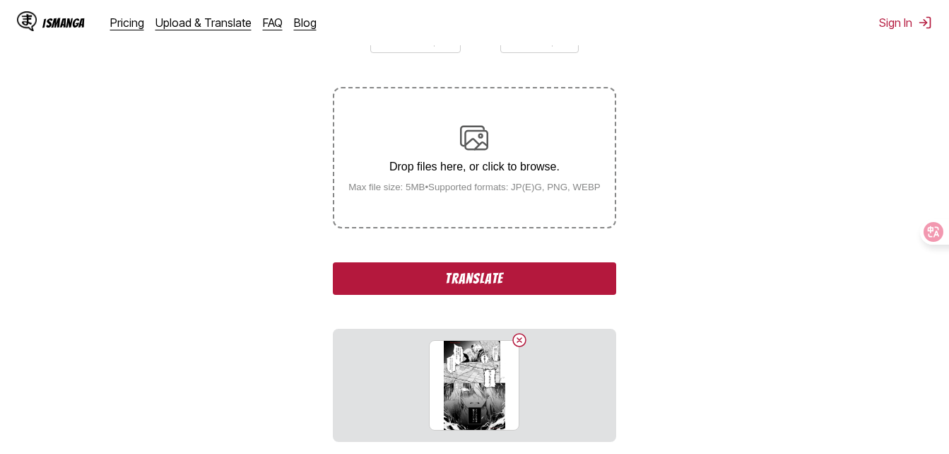
click at [507, 267] on button "Translate" at bounding box center [474, 278] width 283 height 33
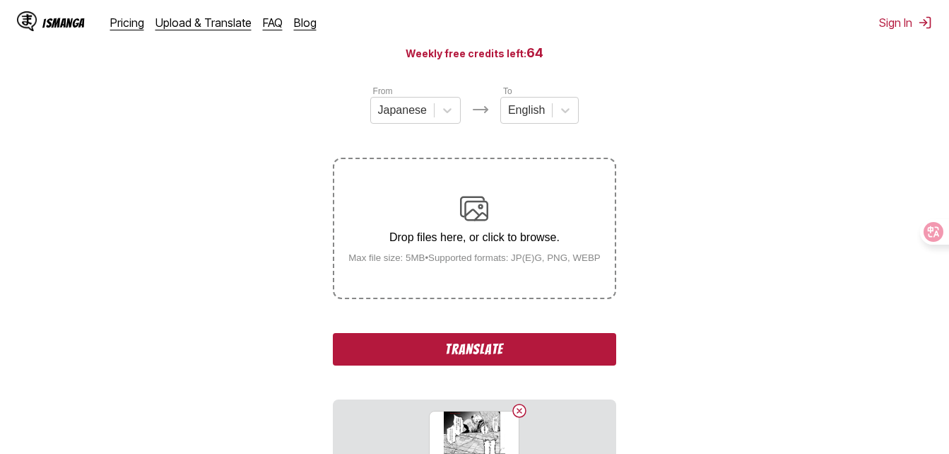
click at [481, 343] on button "Translate" at bounding box center [474, 349] width 283 height 33
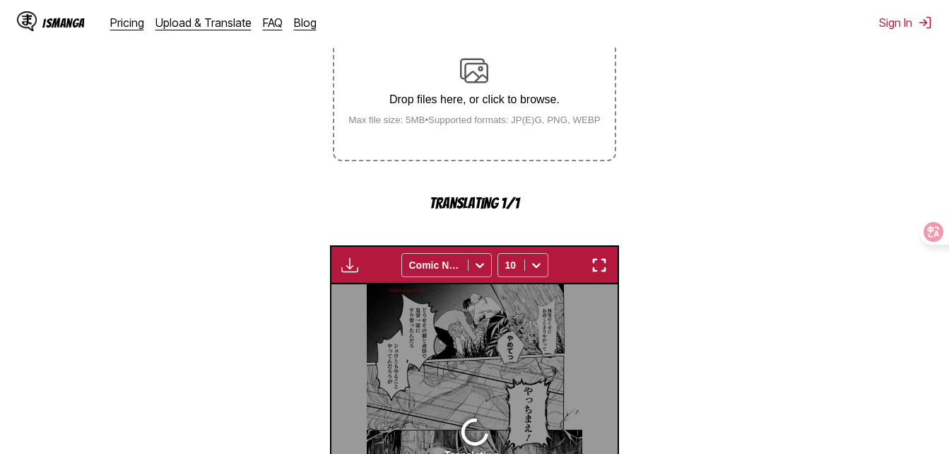
scroll to position [242, 0]
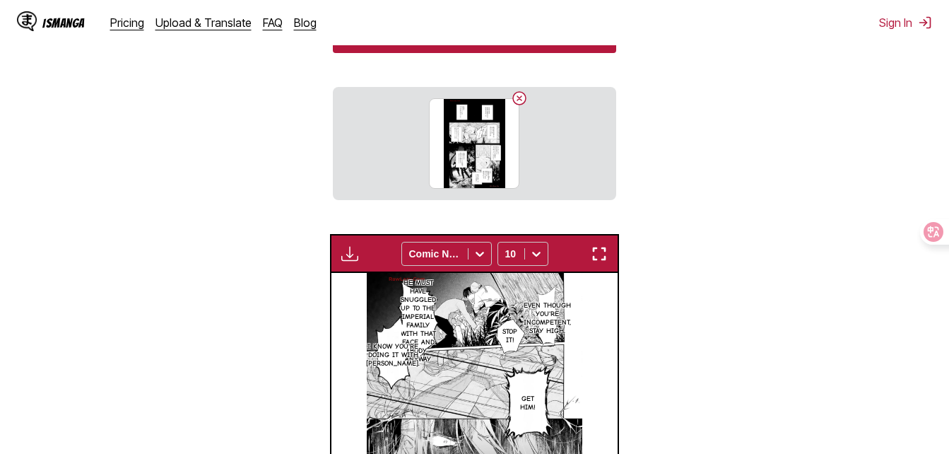
click at [596, 255] on img "button" at bounding box center [599, 253] width 17 height 17
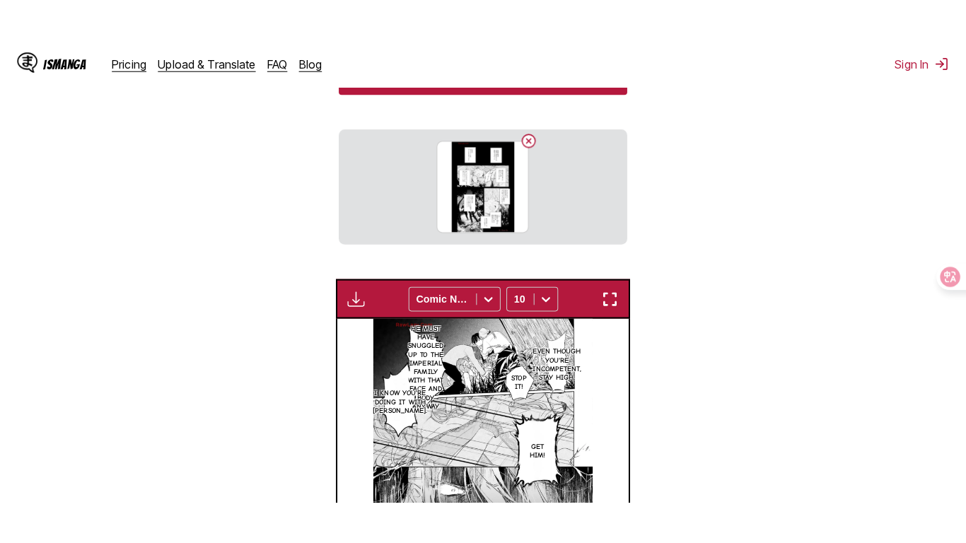
scroll to position [245, 0]
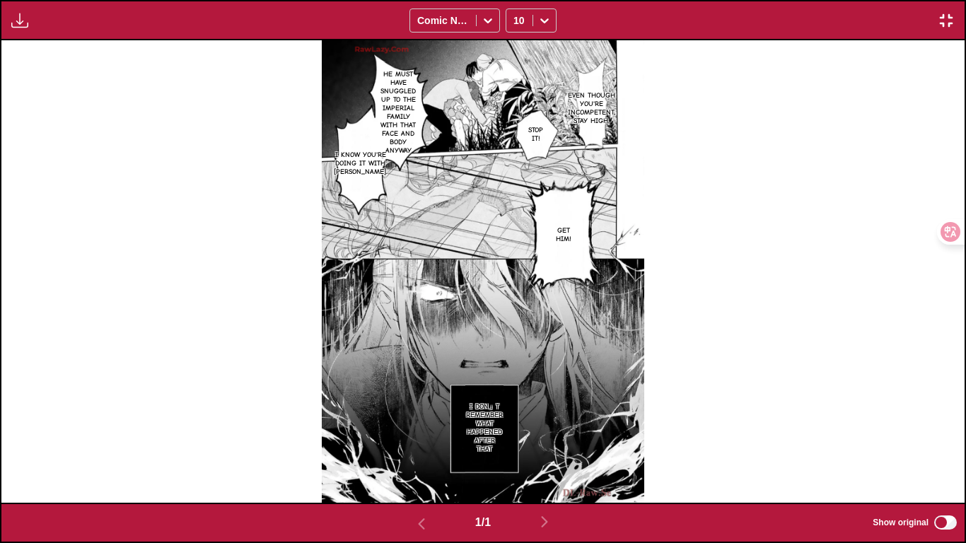
click at [949, 18] on img "button" at bounding box center [945, 20] width 17 height 17
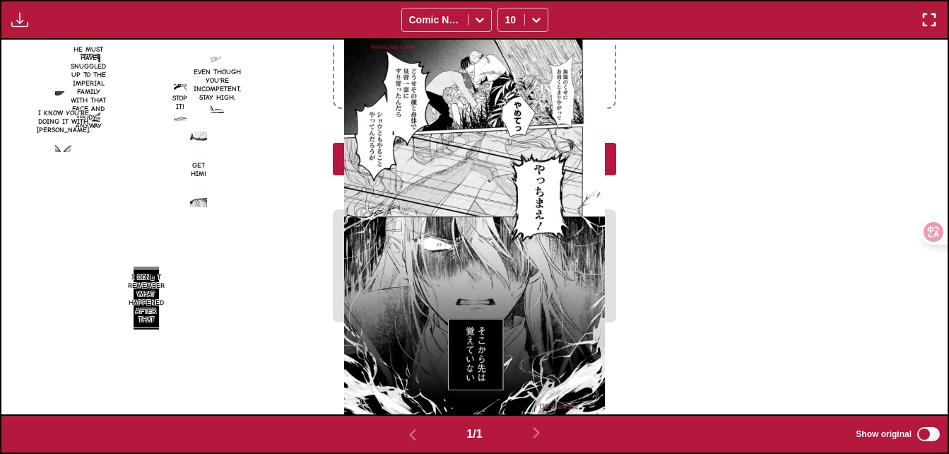
scroll to position [400, 0]
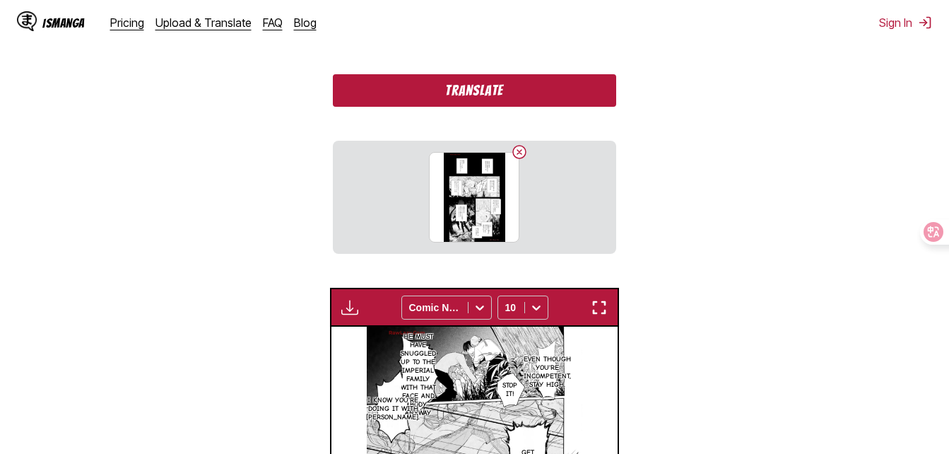
click at [510, 105] on button "Translate" at bounding box center [474, 90] width 283 height 33
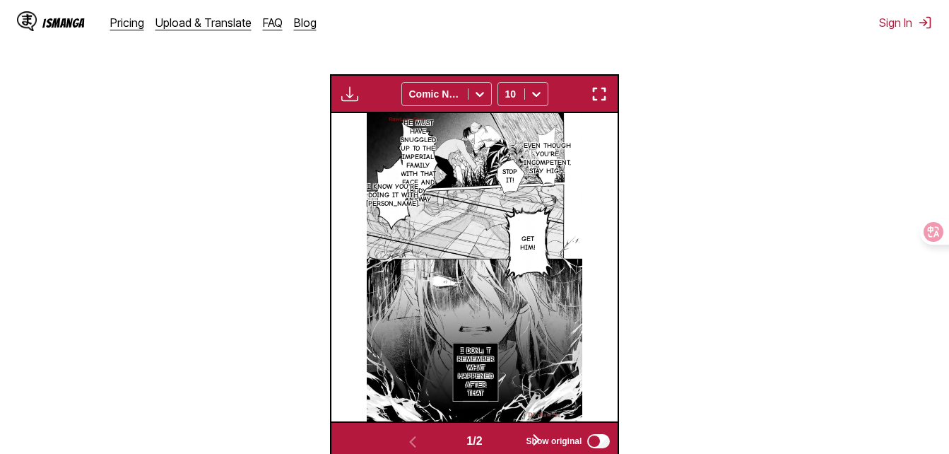
click at [590, 98] on button "button" at bounding box center [599, 94] width 25 height 18
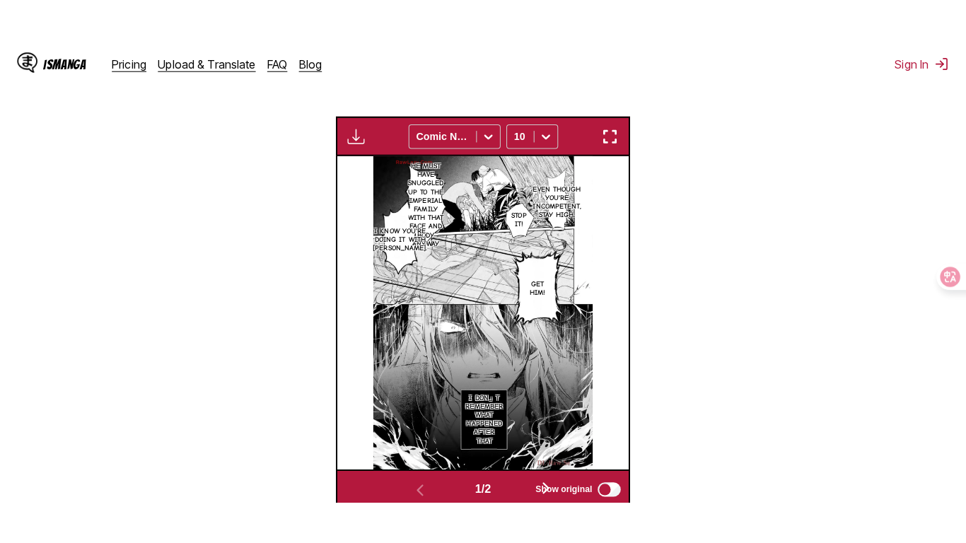
scroll to position [170, 0]
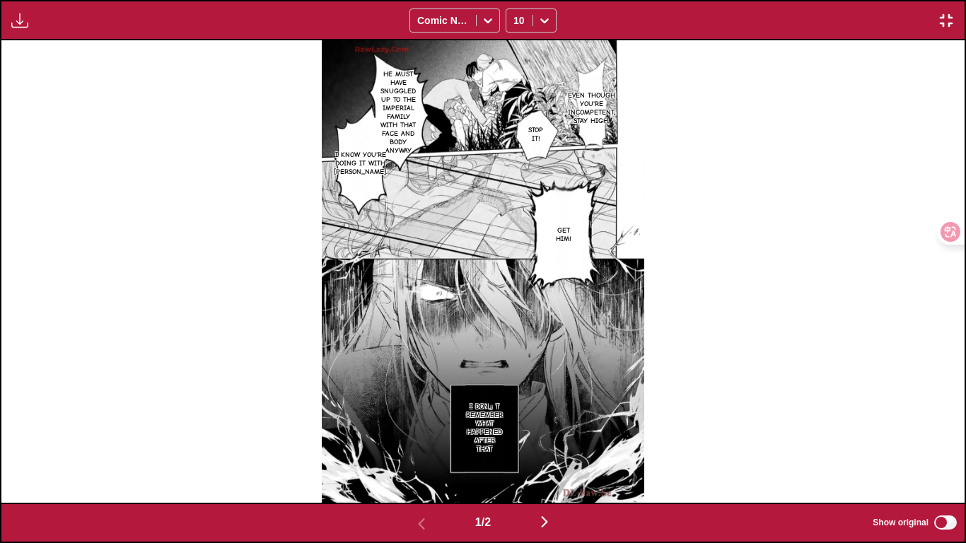
click at [539, 453] on div "1 / 2 Show original" at bounding box center [483, 523] width 966 height 40
click at [550, 453] on img "button" at bounding box center [544, 521] width 17 height 17
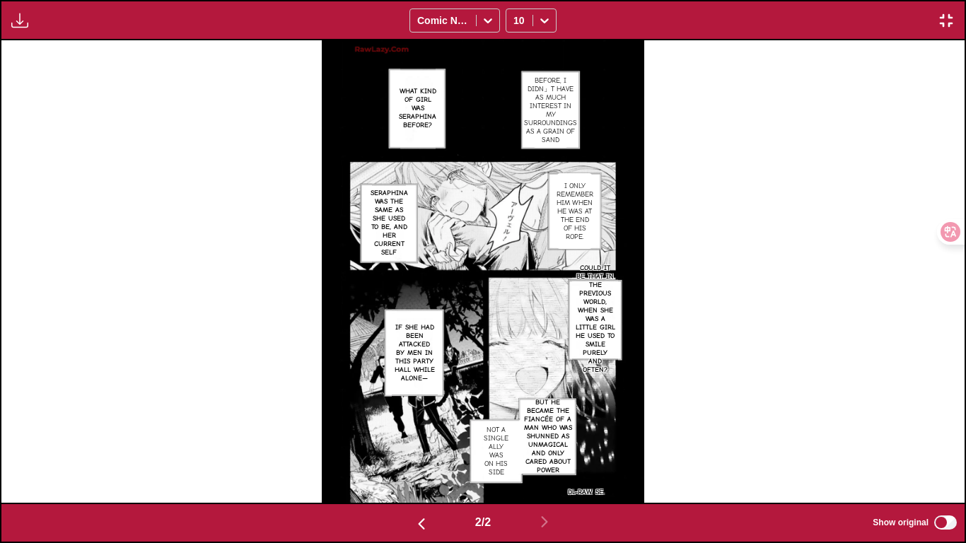
click at [945, 28] on img "button" at bounding box center [945, 20] width 17 height 17
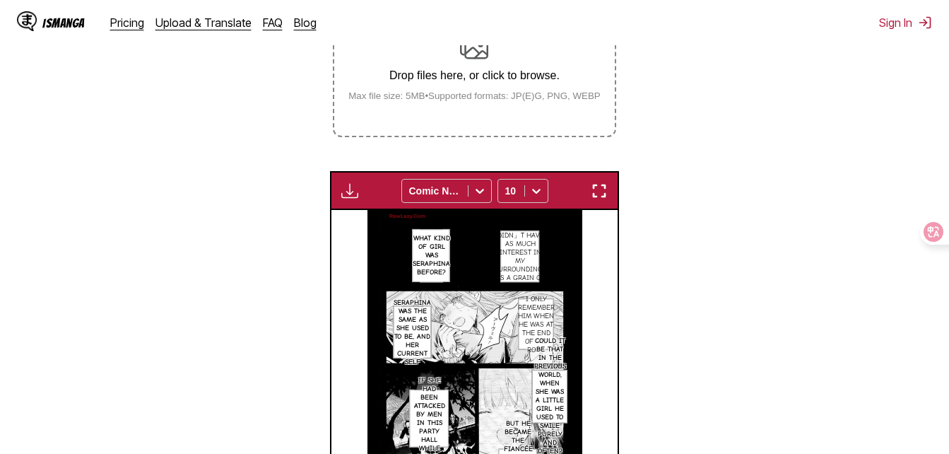
scroll to position [158, 0]
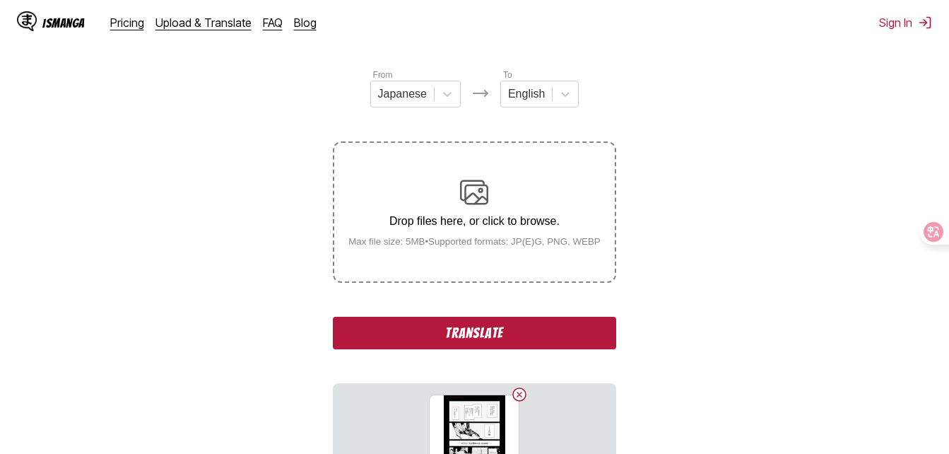
click at [499, 342] on button "Translate" at bounding box center [474, 333] width 283 height 33
click at [515, 306] on div "From Japanese To English Drop files here, or click to browse. Max file size: 5M…" at bounding box center [474, 282] width 283 height 428
click at [515, 339] on button "Translate" at bounding box center [474, 333] width 283 height 33
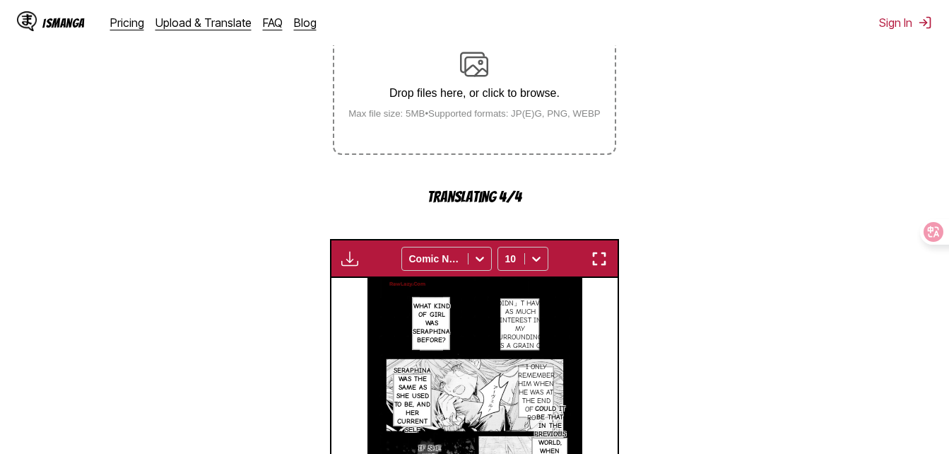
scroll to position [370, 0]
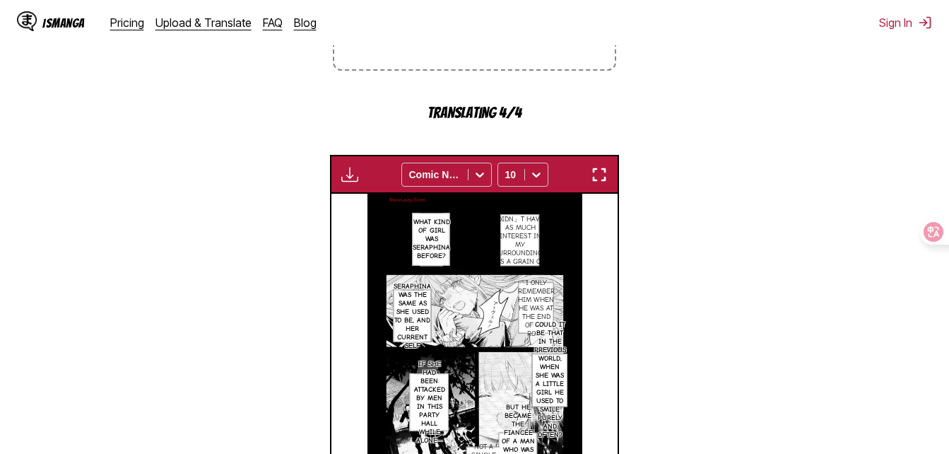
click at [585, 175] on div "Available for premium users only Comic Neue 10" at bounding box center [475, 174] width 290 height 39
click at [595, 176] on img "button" at bounding box center [599, 174] width 17 height 17
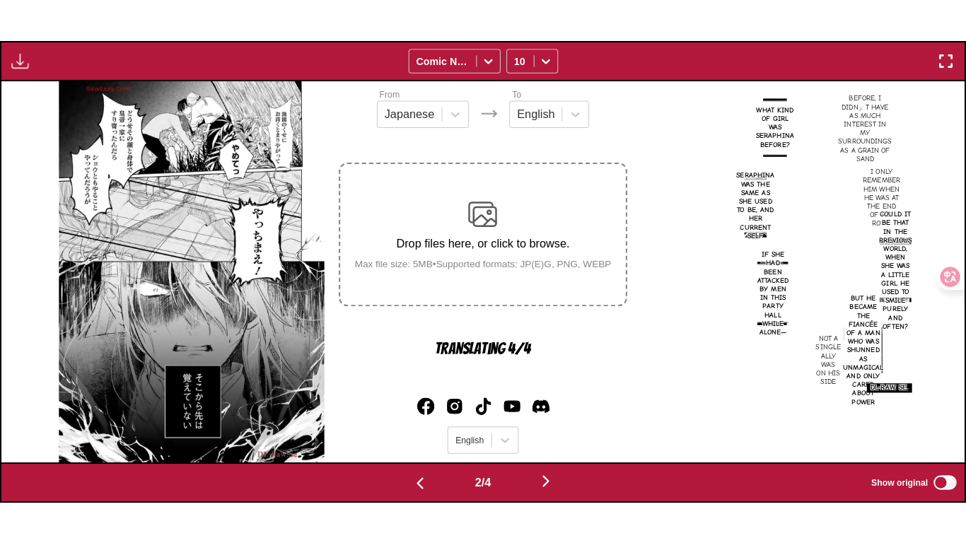
scroll to position [0, 963]
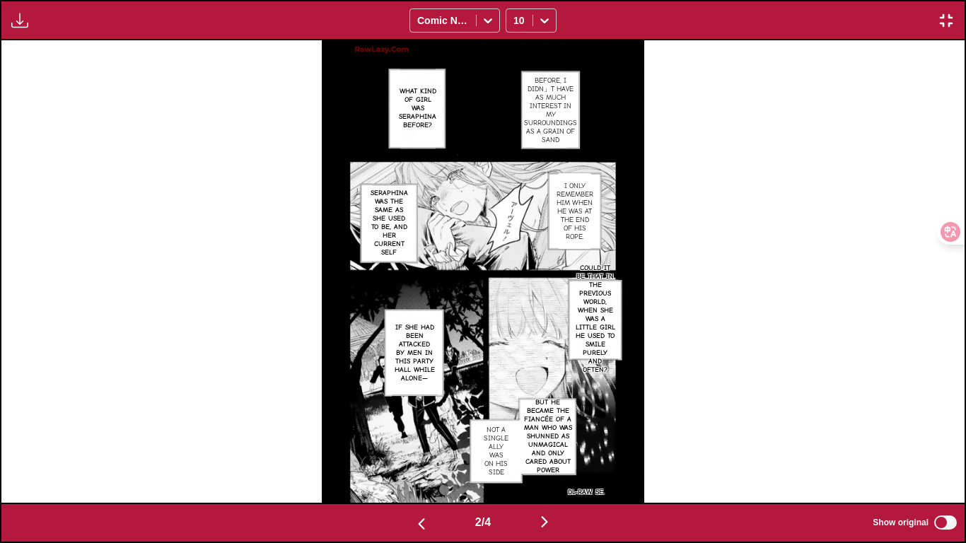
click at [568, 453] on button "button" at bounding box center [544, 523] width 85 height 21
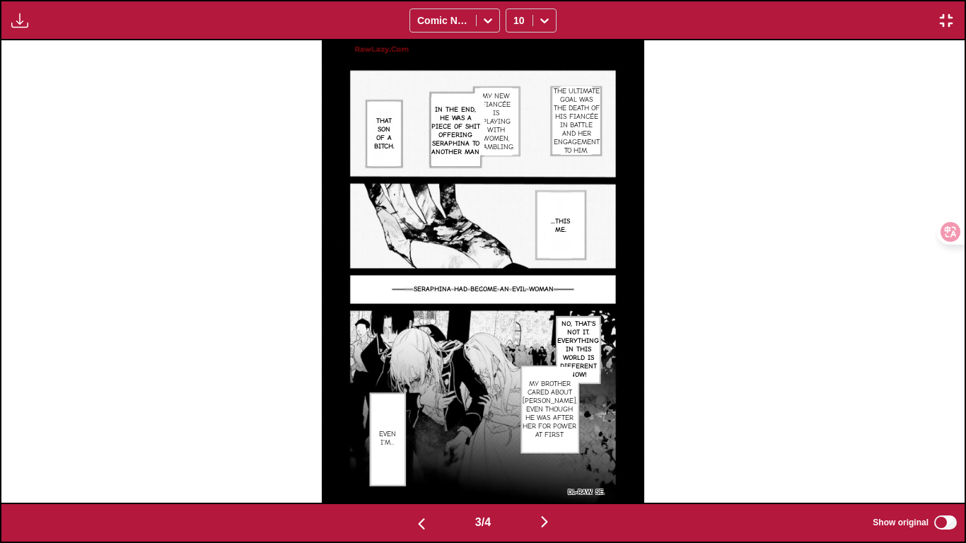
click at [419, 453] on img "button" at bounding box center [421, 523] width 17 height 17
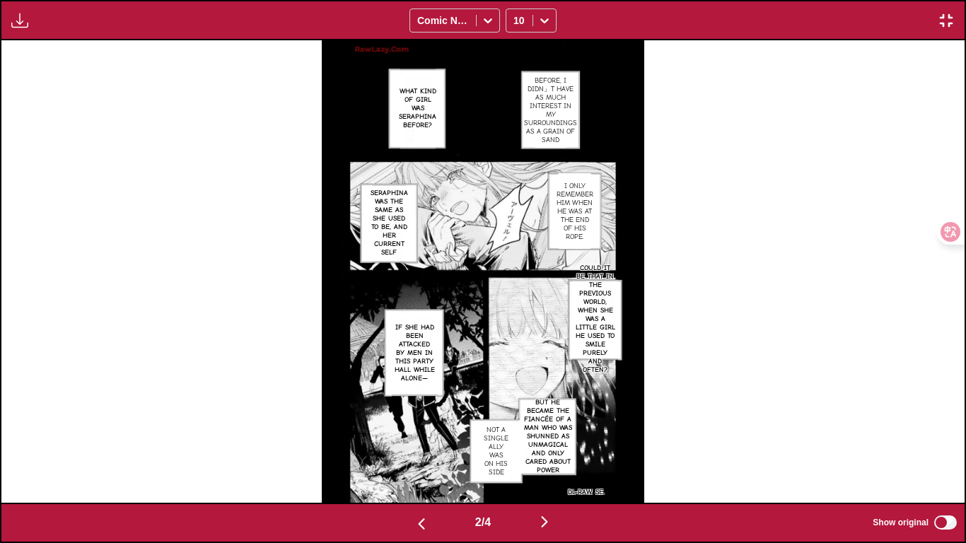
click at [543, 453] on img "button" at bounding box center [544, 521] width 17 height 17
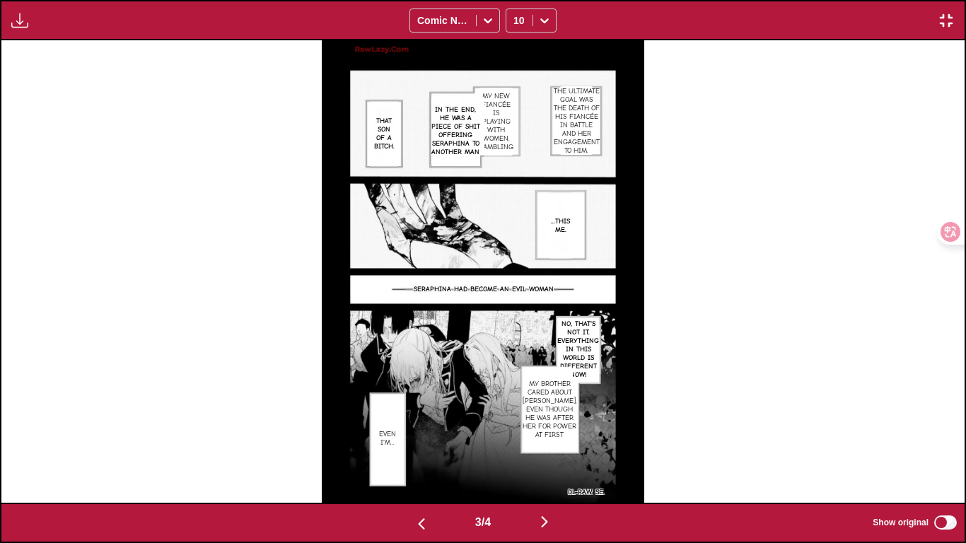
click at [522, 115] on img at bounding box center [483, 271] width 322 height 462
click at [507, 119] on p "My new fiancée is playing with women, gambling." at bounding box center [496, 121] width 42 height 65
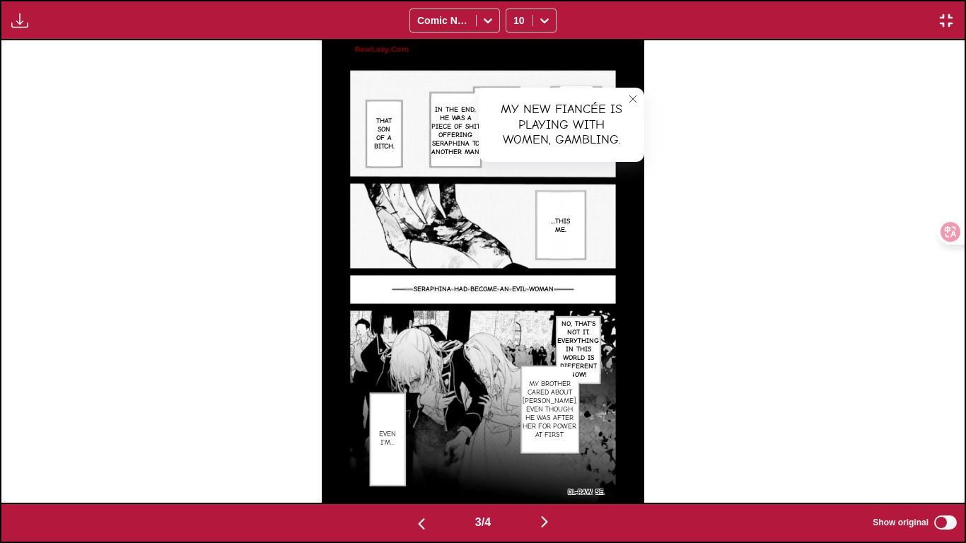
click at [640, 93] on button "close-tooltip" at bounding box center [632, 99] width 23 height 23
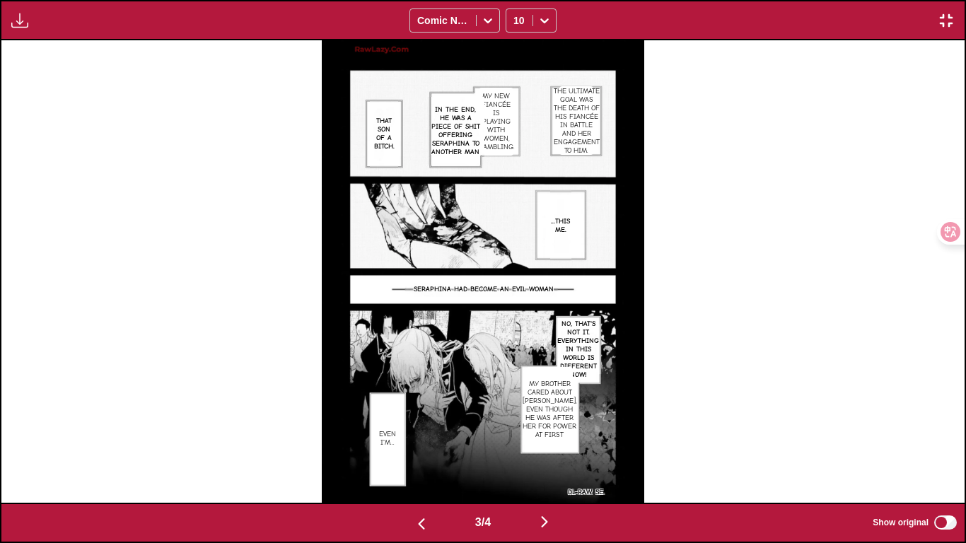
click at [532, 453] on button "button" at bounding box center [544, 523] width 85 height 21
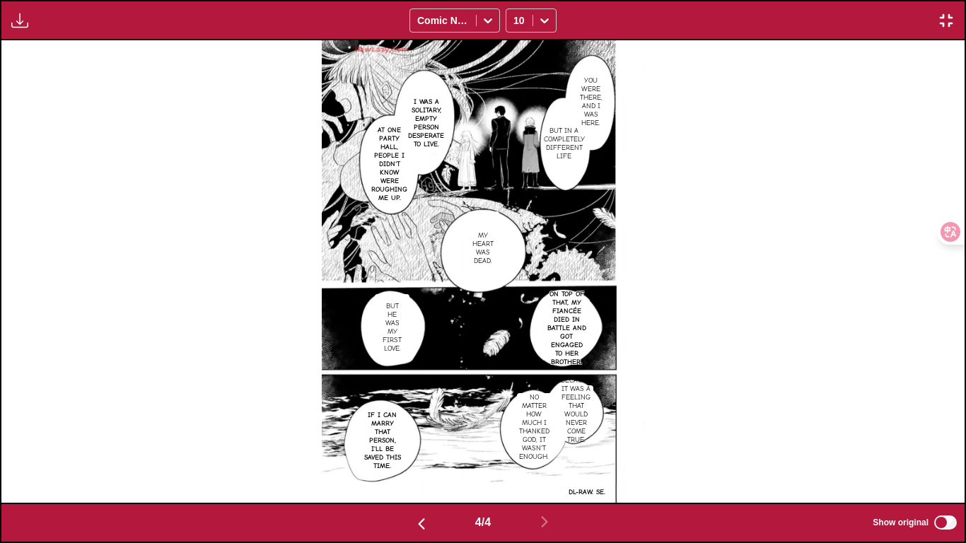
click at [949, 28] on img "button" at bounding box center [945, 20] width 17 height 17
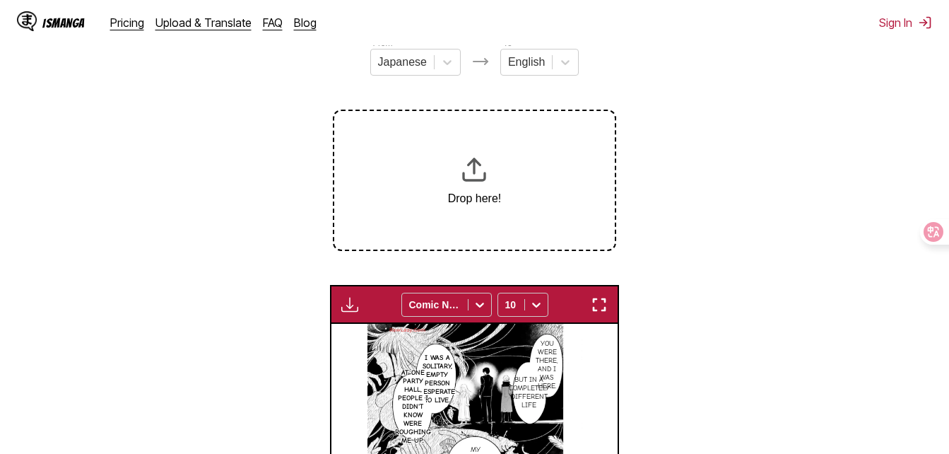
scroll to position [158, 0]
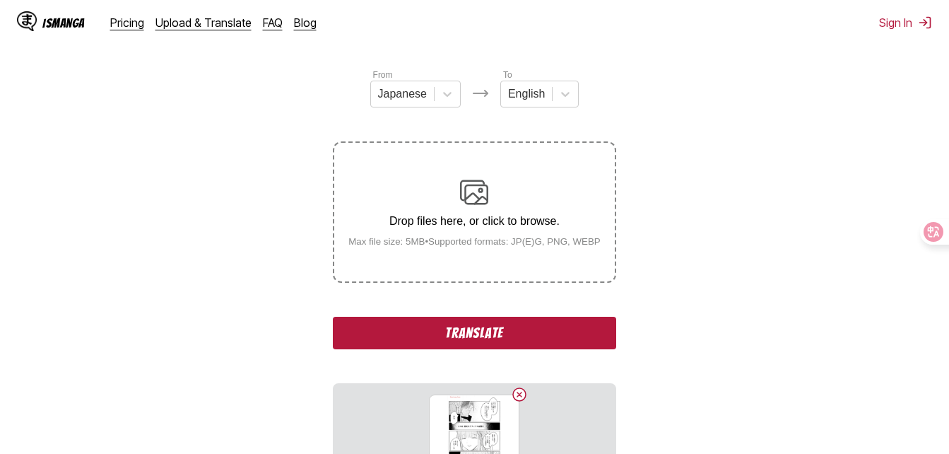
click at [686, 453] on html "IsManga Pricing Upload & Translate FAQ Blog Sign In Pricing Upload & Translate …" at bounding box center [474, 444] width 949 height 1205
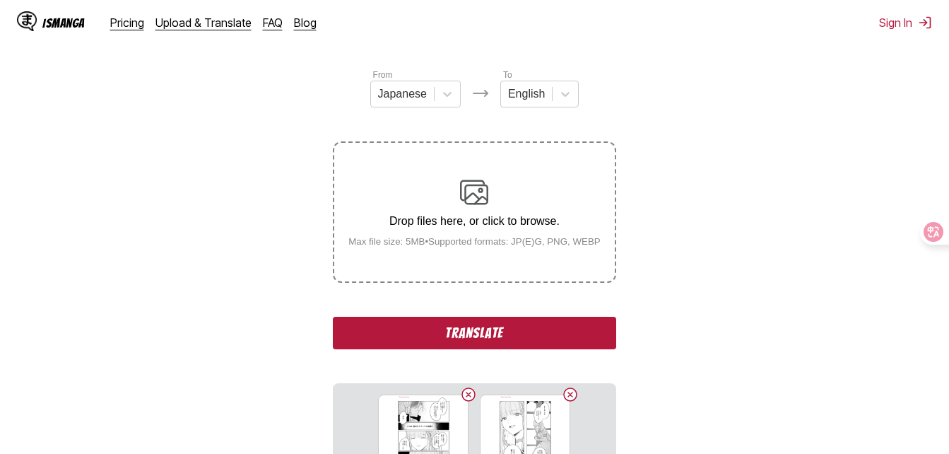
click at [544, 343] on button "Translate" at bounding box center [474, 333] width 283 height 33
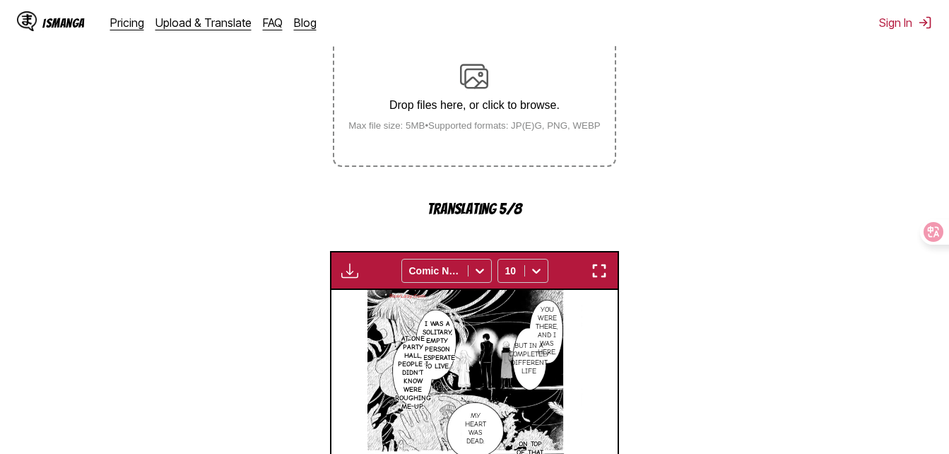
scroll to position [440, 0]
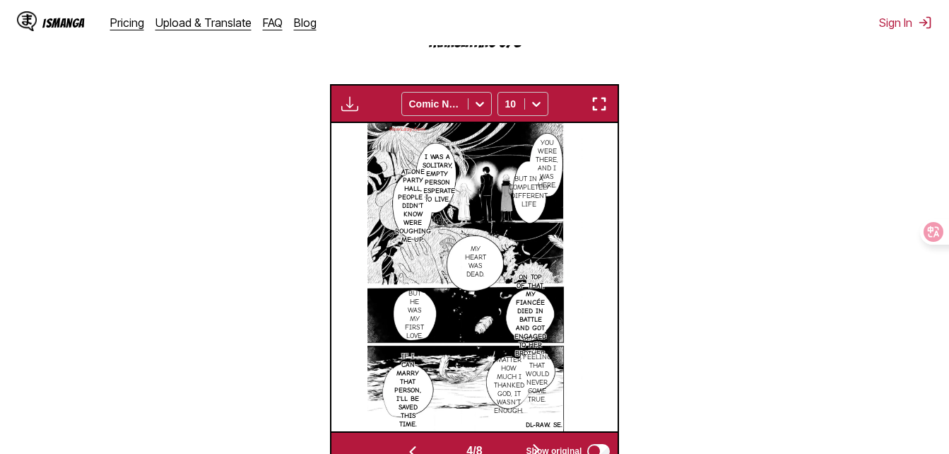
click at [608, 119] on div "Available for premium users only Comic Neue 10" at bounding box center [475, 103] width 290 height 39
click at [600, 104] on img "button" at bounding box center [599, 103] width 17 height 17
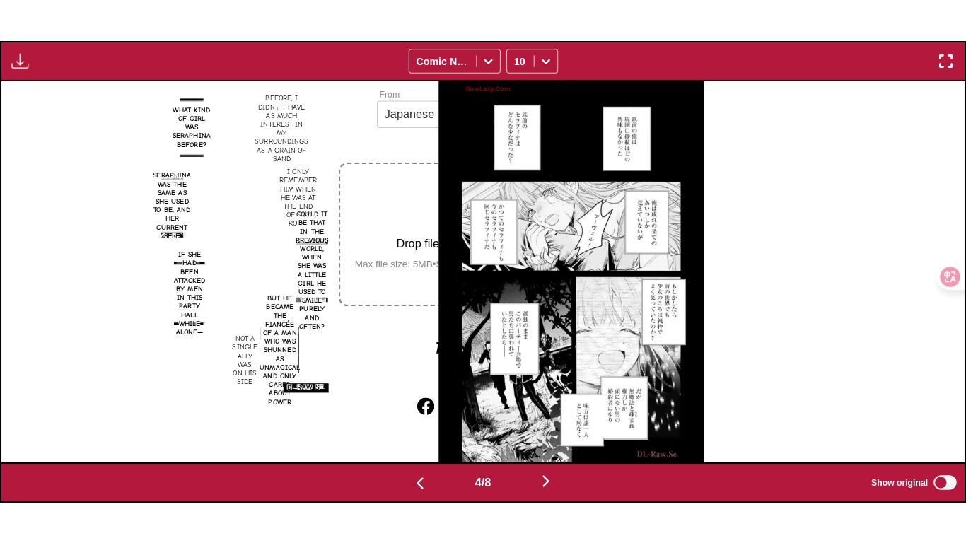
scroll to position [0, 2889]
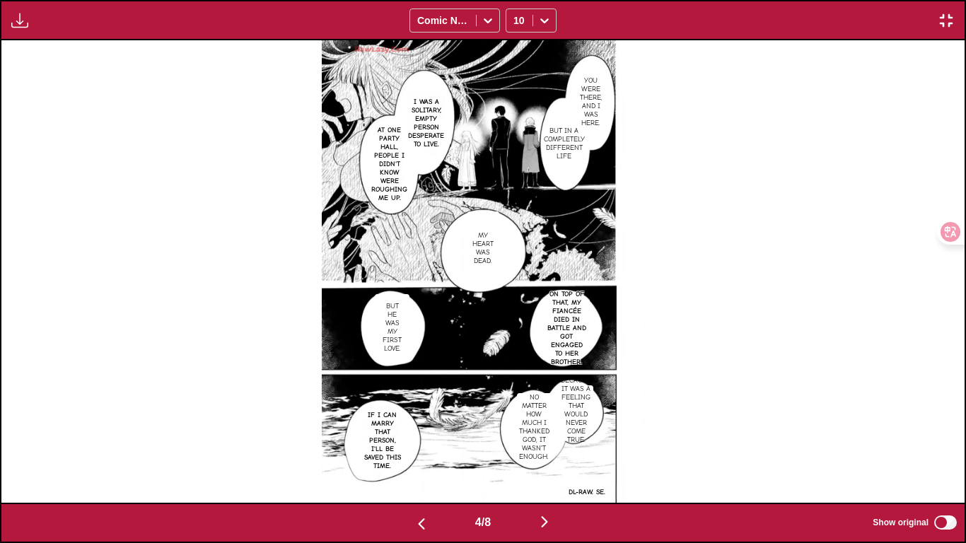
click at [549, 453] on button "button" at bounding box center [544, 523] width 85 height 21
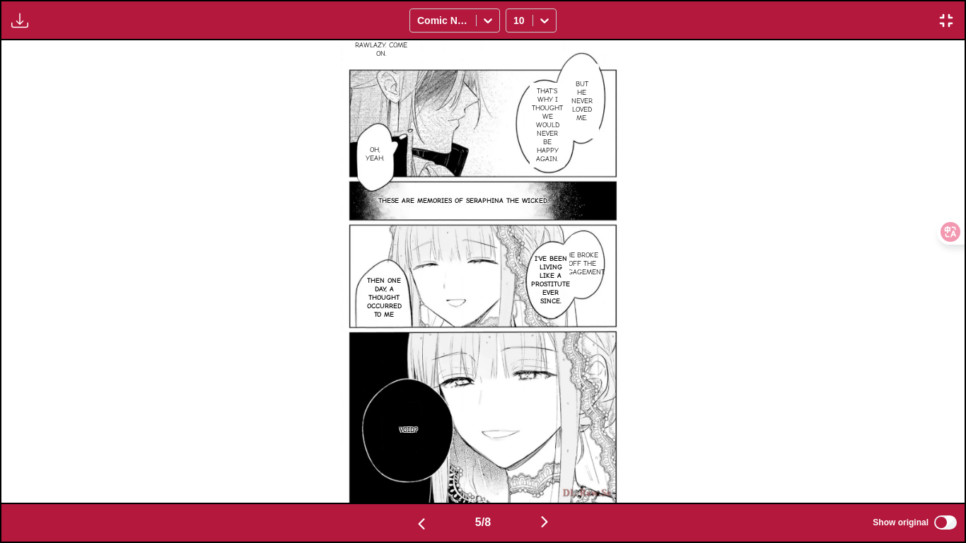
click at [587, 261] on p "He broke off the engagement." at bounding box center [582, 263] width 52 height 31
click at [672, 240] on button "close-tooltip" at bounding box center [671, 246] width 23 height 23
click at [421, 453] on img "button" at bounding box center [421, 523] width 17 height 17
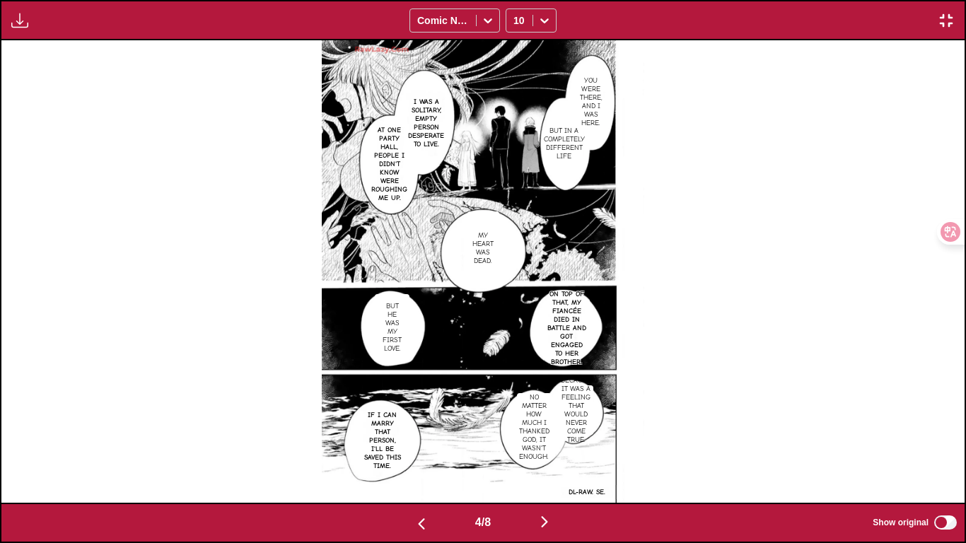
click at [407, 453] on button "button" at bounding box center [421, 523] width 85 height 21
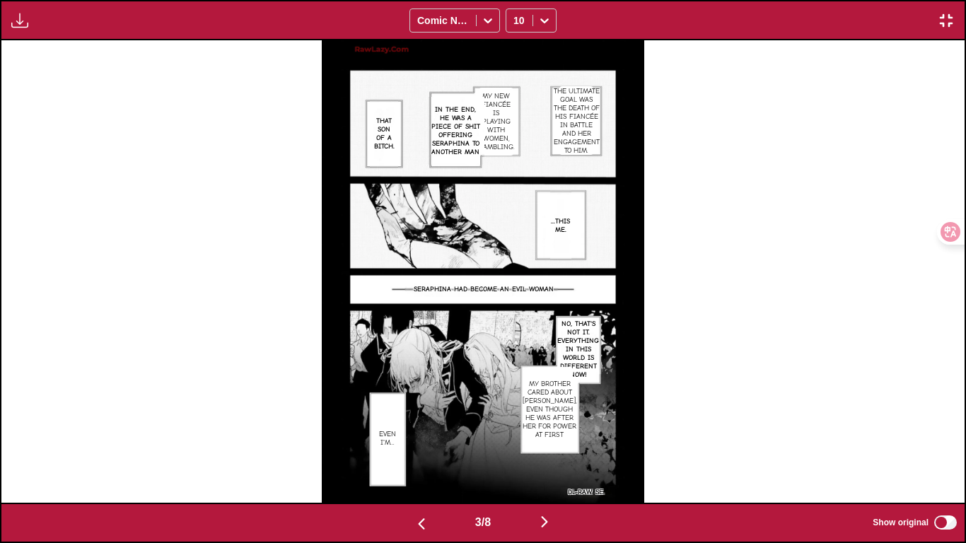
click at [427, 453] on div "3 / 8 Show original" at bounding box center [483, 523] width 966 height 40
click at [416, 453] on img "button" at bounding box center [421, 523] width 17 height 17
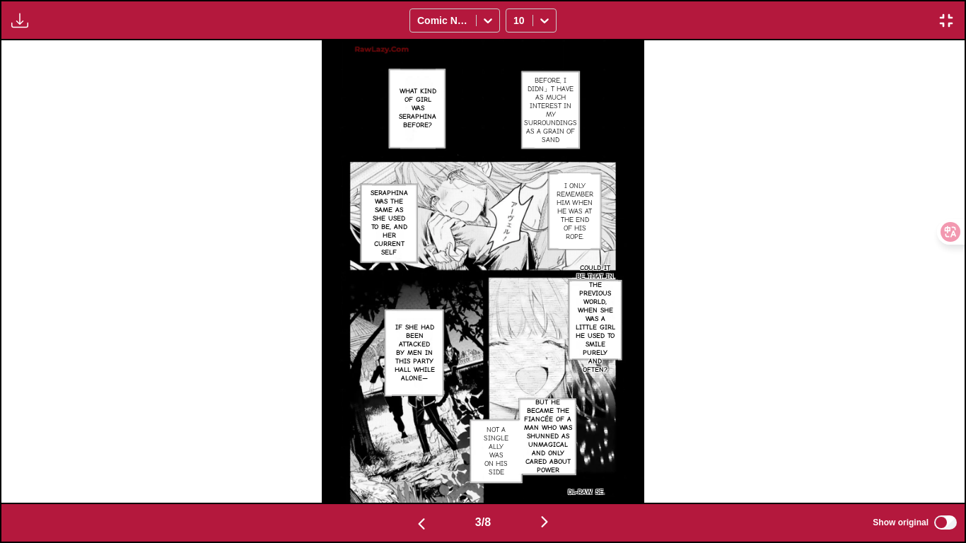
click at [416, 453] on img "button" at bounding box center [421, 523] width 17 height 17
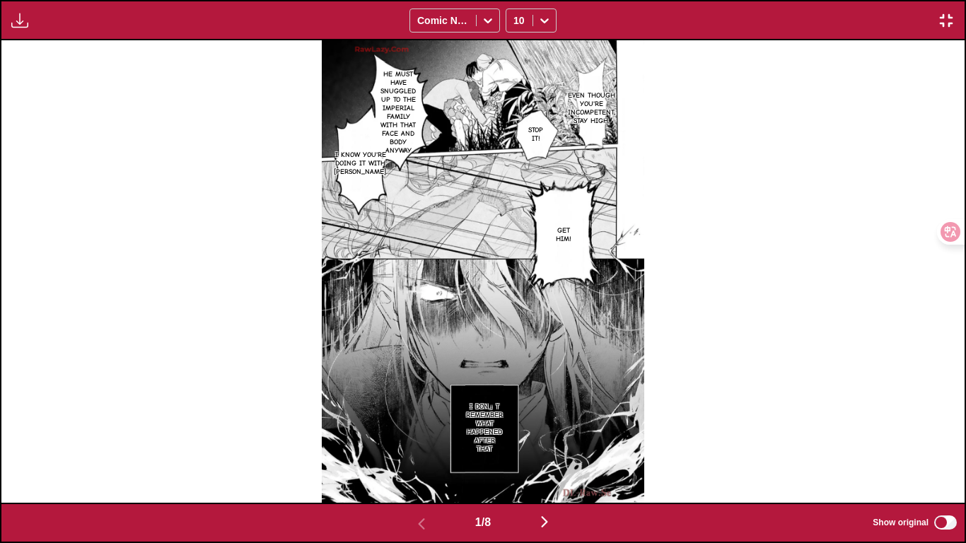
click at [603, 105] on p "Even though you're incompetent, stay high." at bounding box center [591, 108] width 53 height 40
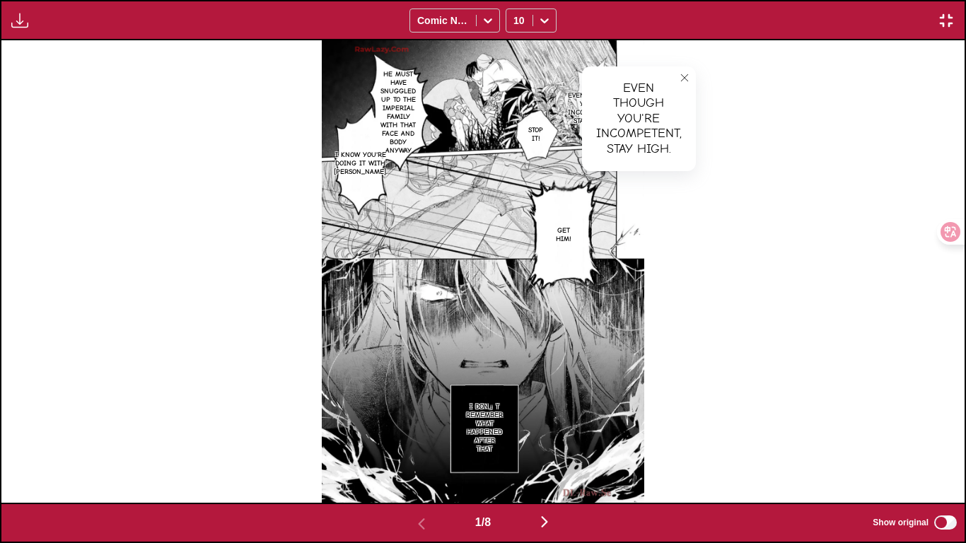
click at [689, 76] on button "close-tooltip" at bounding box center [684, 77] width 23 height 23
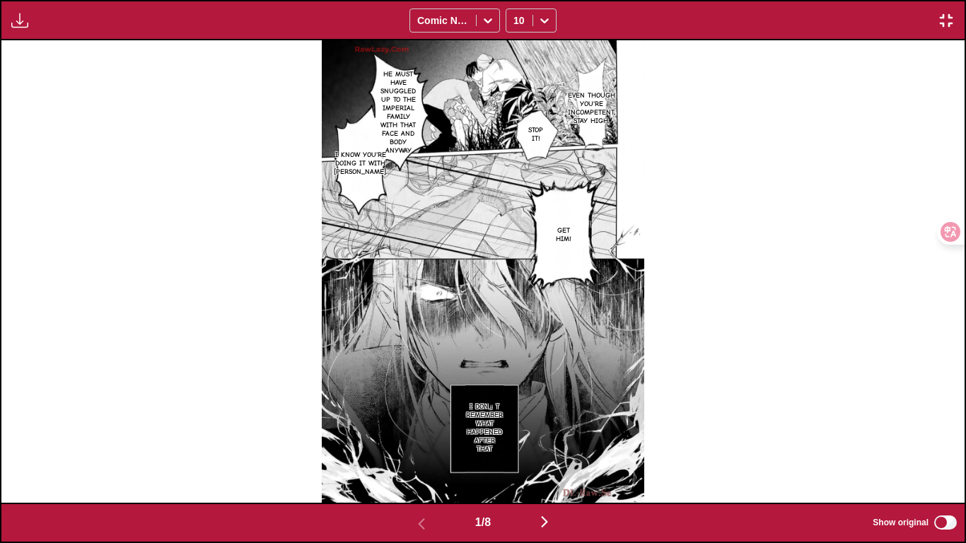
click at [545, 453] on img "button" at bounding box center [544, 521] width 17 height 17
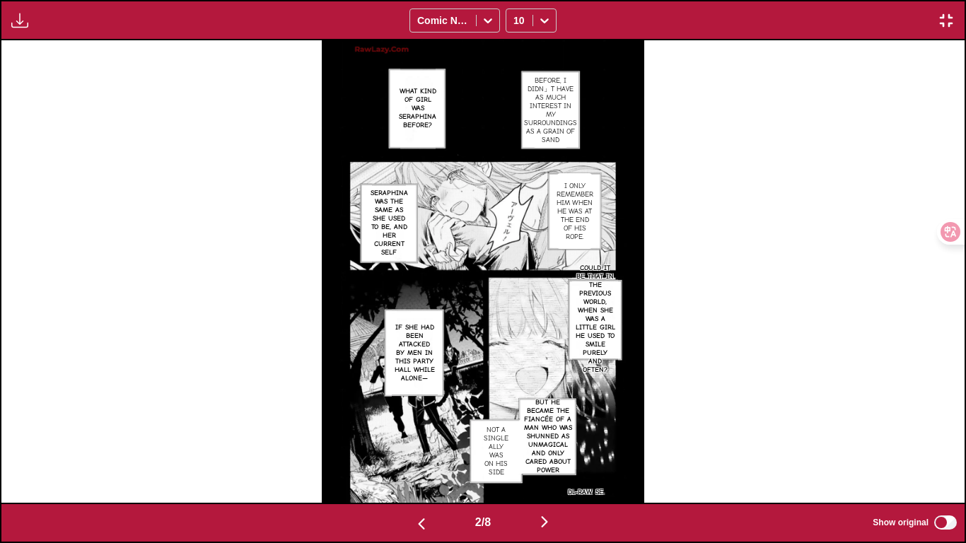
click at [545, 453] on img "button" at bounding box center [544, 521] width 17 height 17
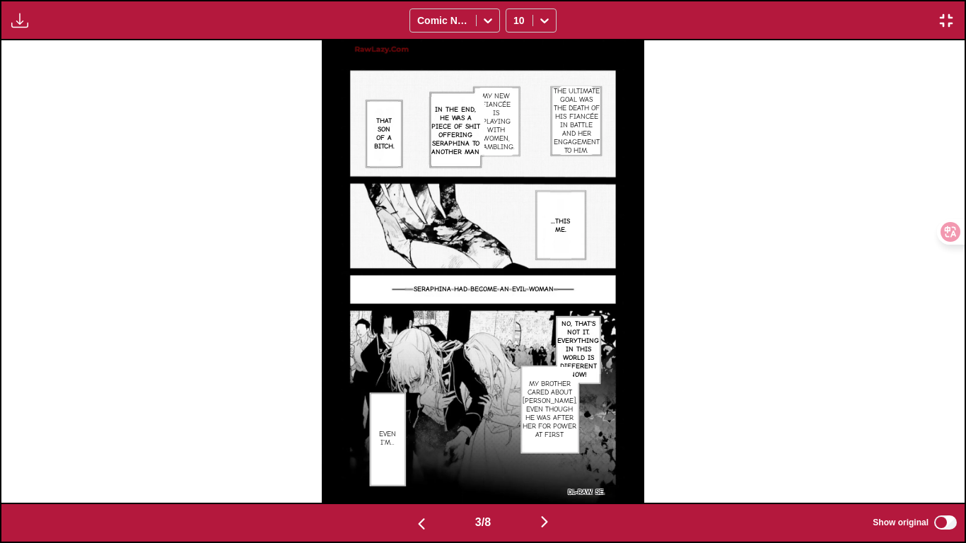
click at [545, 453] on img "button" at bounding box center [544, 521] width 17 height 17
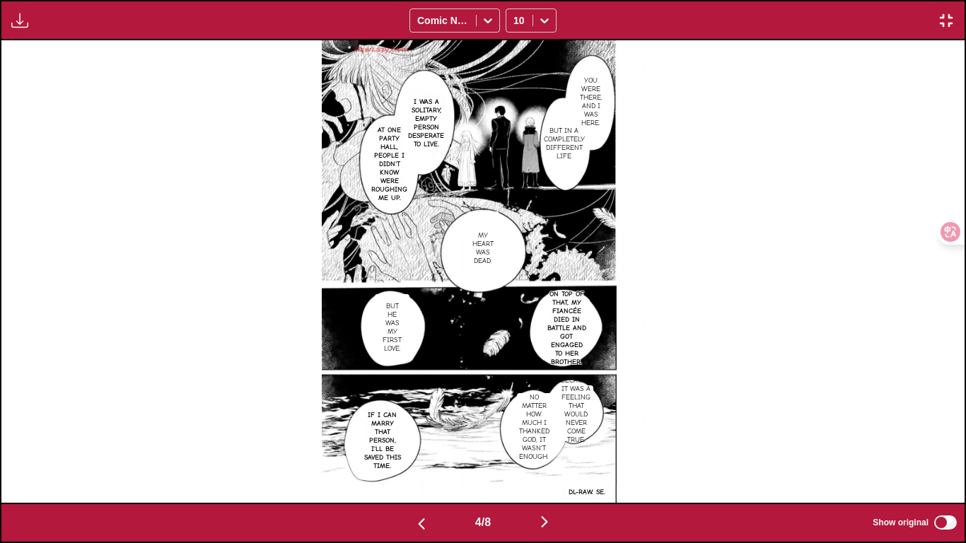
click at [413, 453] on img "button" at bounding box center [421, 523] width 17 height 17
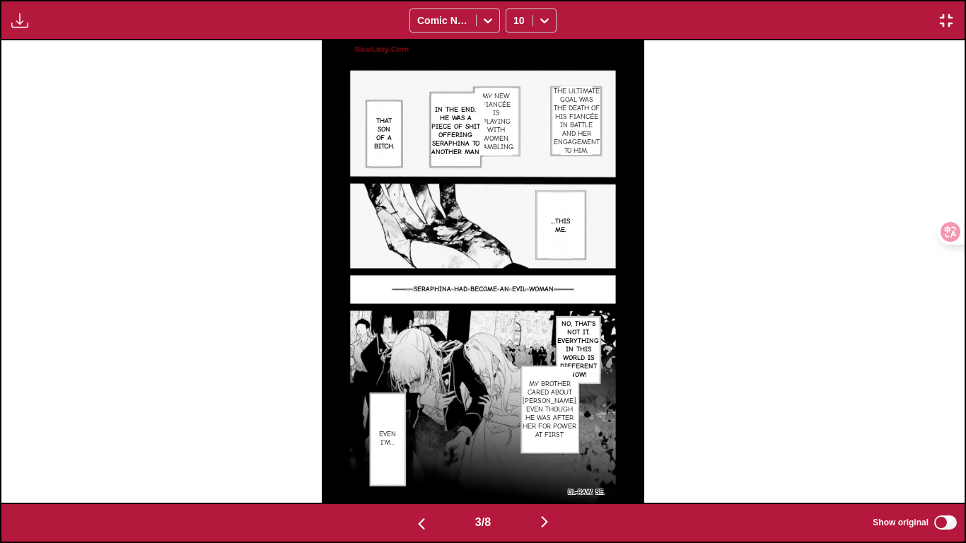
click at [551, 453] on img "button" at bounding box center [544, 521] width 17 height 17
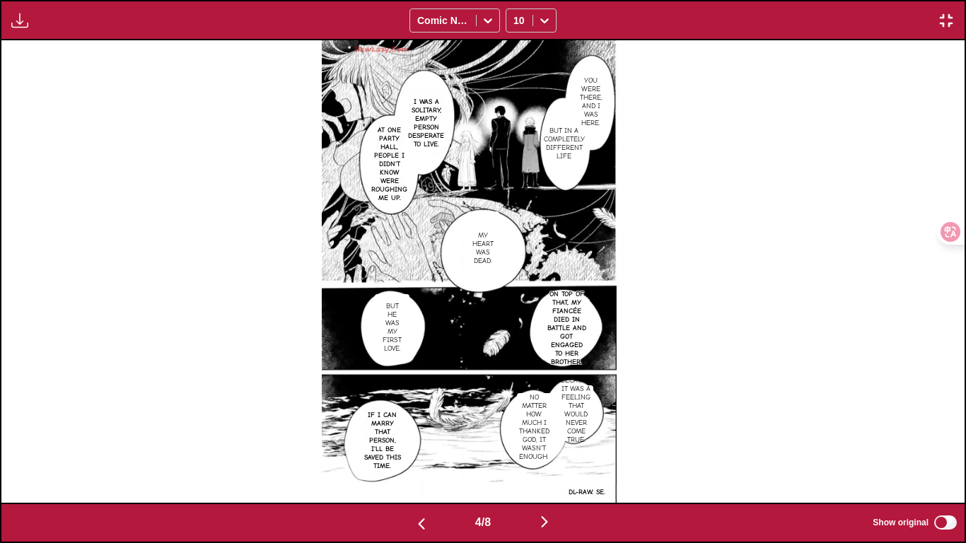
click at [551, 453] on img "button" at bounding box center [544, 521] width 17 height 17
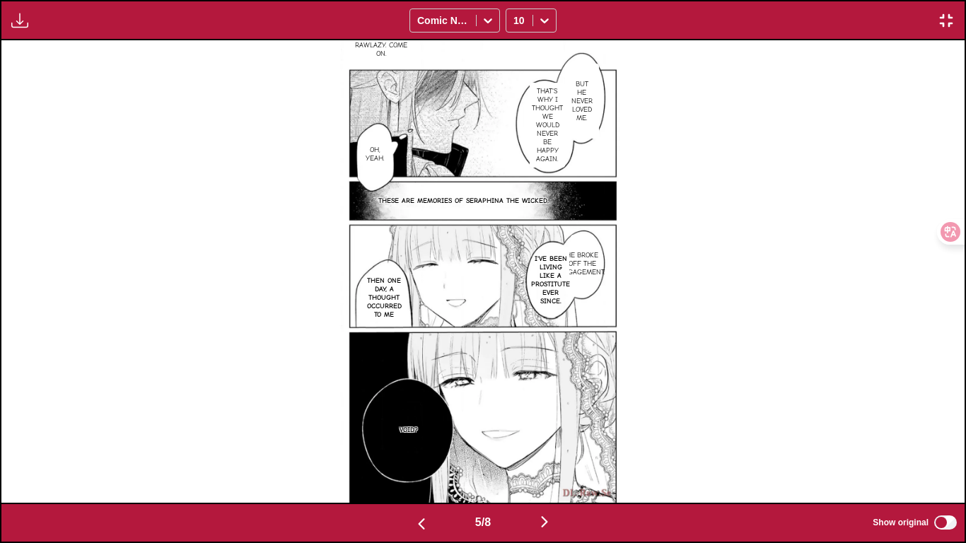
click at [552, 453] on img "button" at bounding box center [544, 521] width 17 height 17
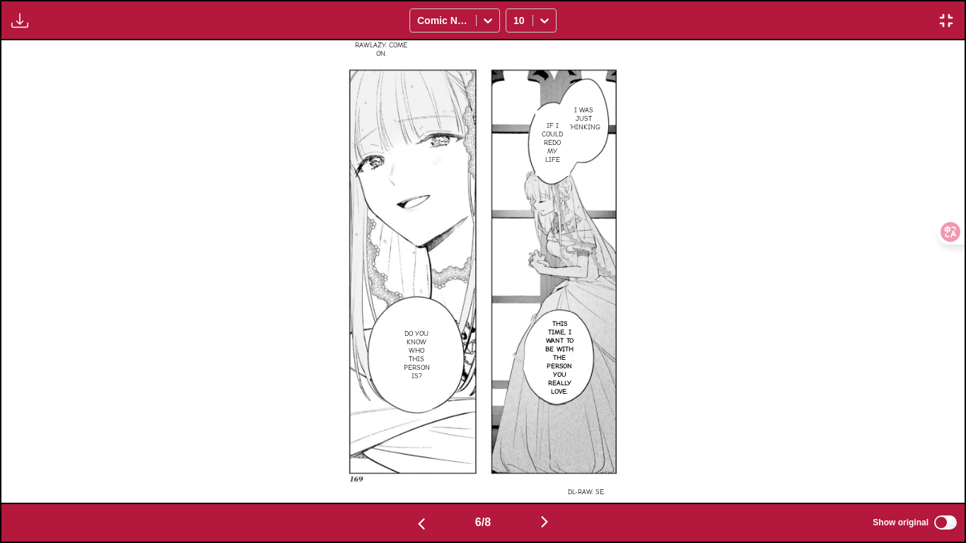
click at [552, 453] on img "button" at bounding box center [544, 521] width 17 height 17
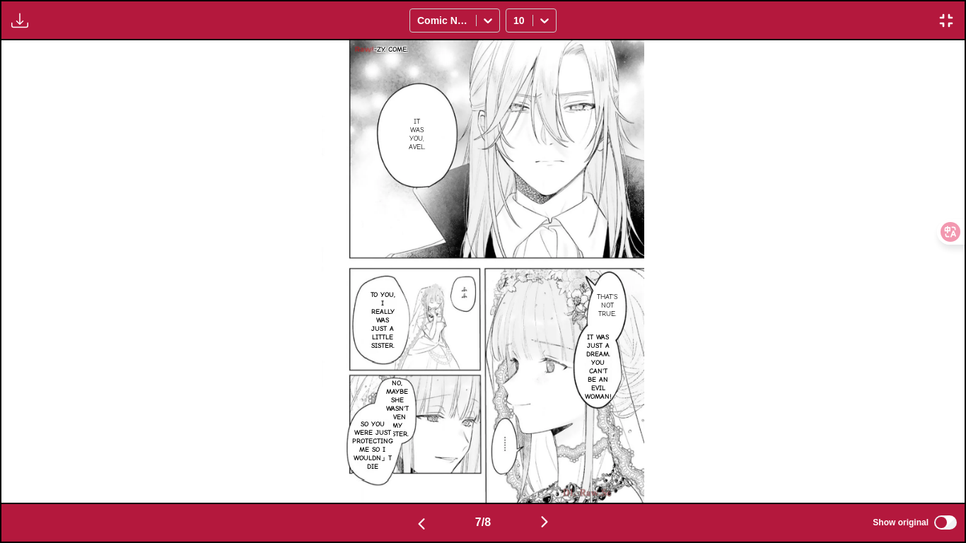
click at [552, 453] on img "button" at bounding box center [544, 521] width 17 height 17
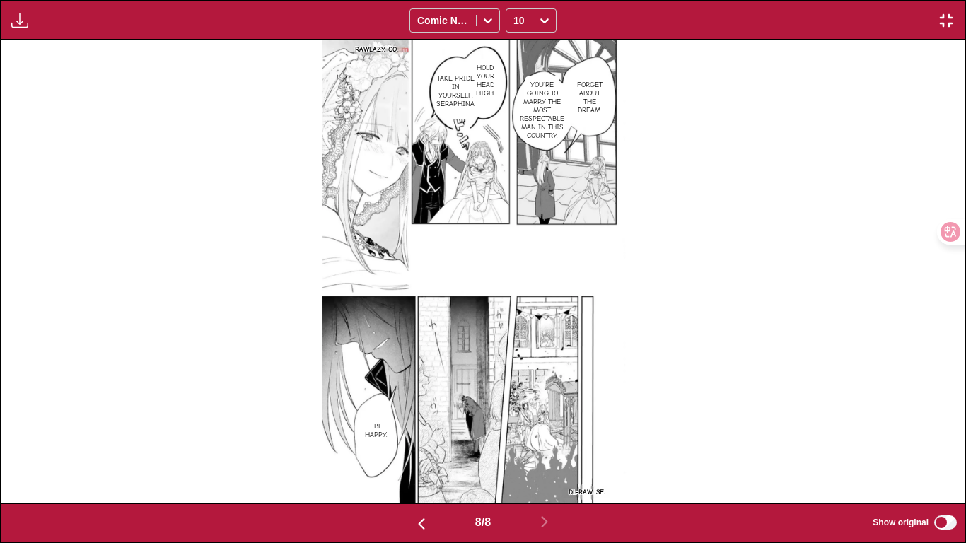
click at [949, 18] on div "Available for premium users only Comic Neue 10" at bounding box center [483, 20] width 966 height 40
click at [949, 19] on img "button" at bounding box center [945, 20] width 17 height 17
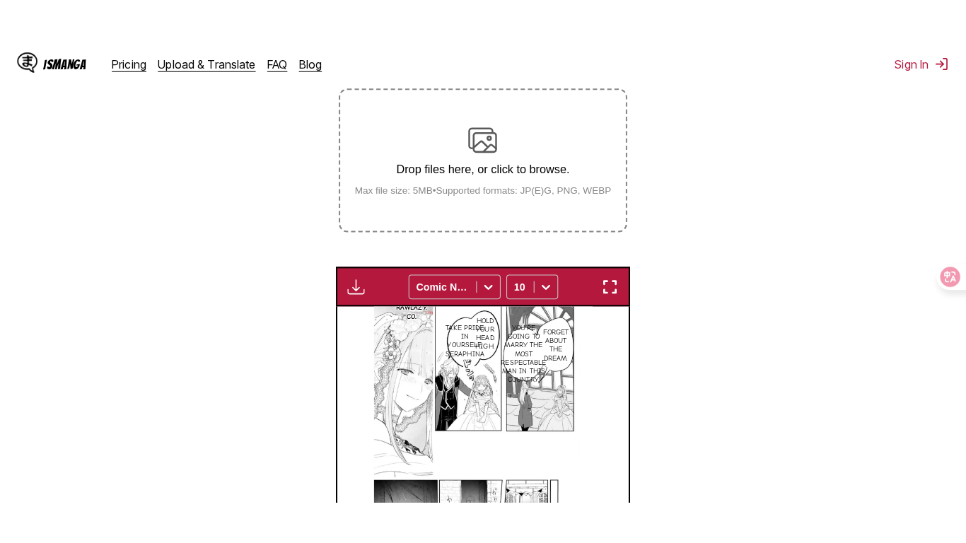
scroll to position [158, 0]
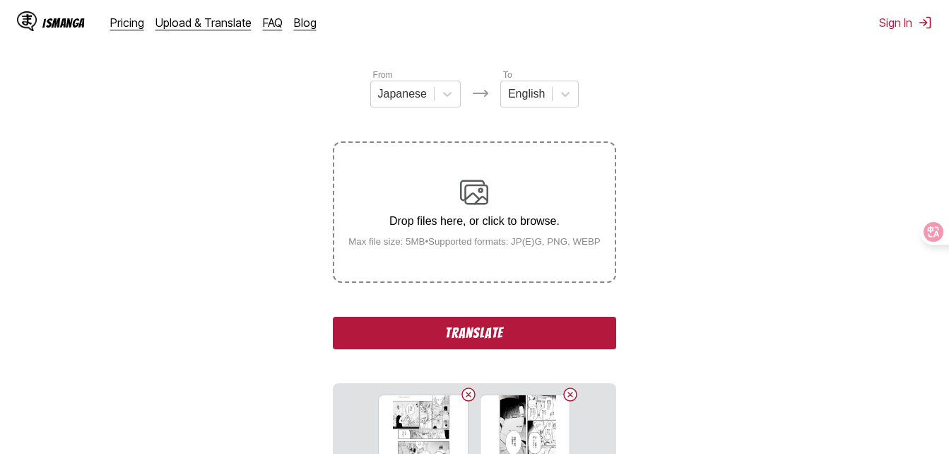
click at [558, 341] on button "Translate" at bounding box center [474, 333] width 283 height 33
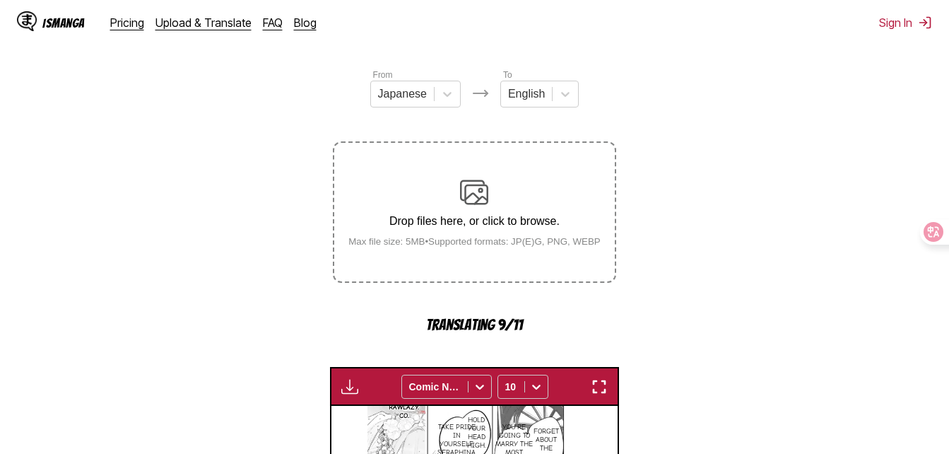
click at [593, 390] on img "button" at bounding box center [599, 386] width 17 height 17
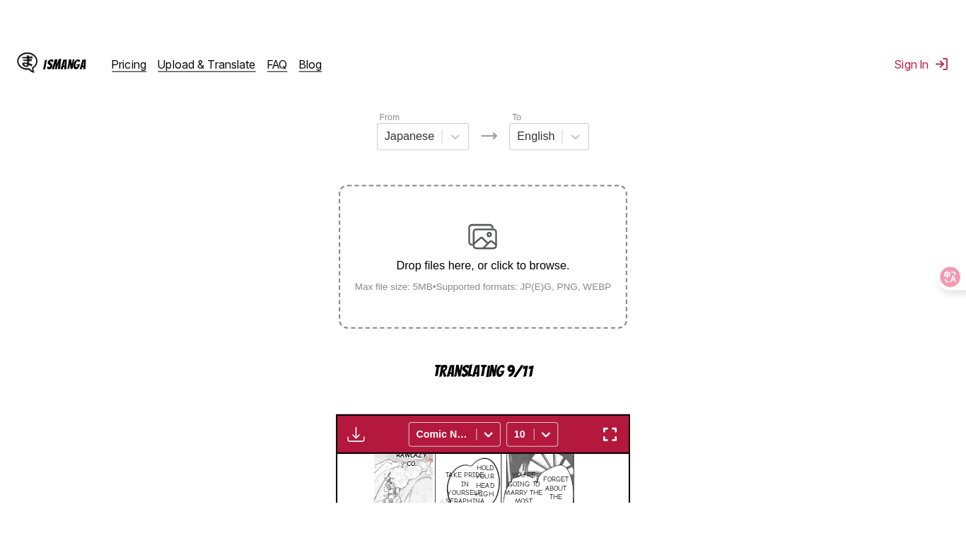
scroll to position [0, 6740]
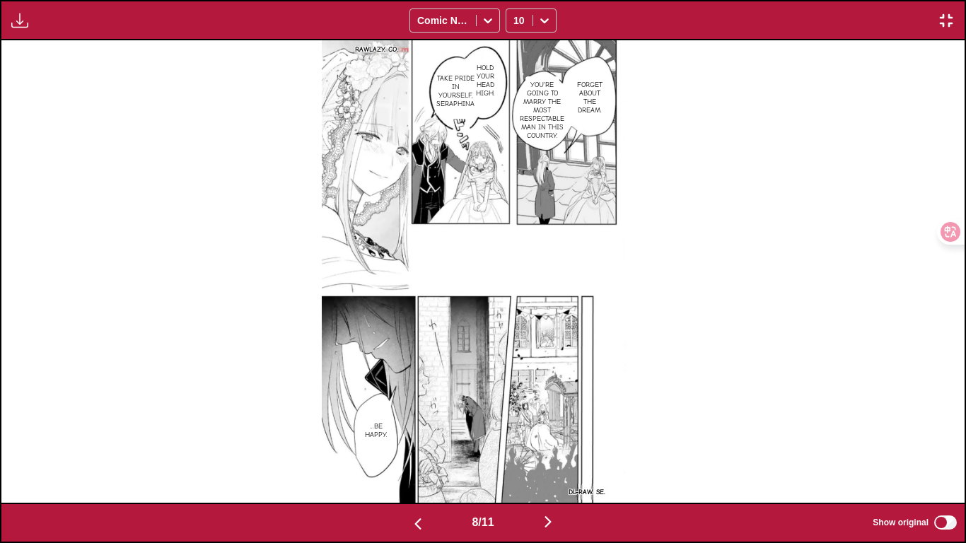
click at [553, 453] on img "button" at bounding box center [547, 521] width 17 height 17
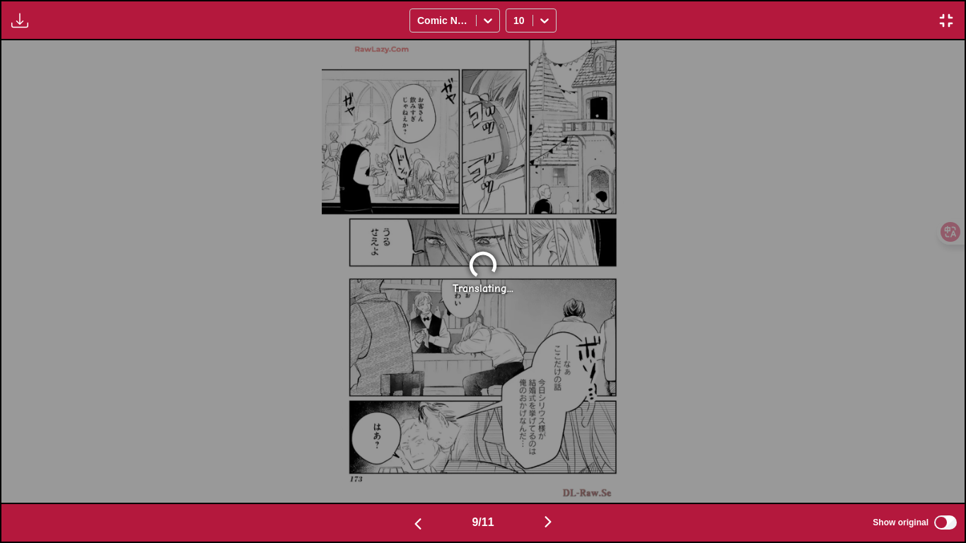
click at [409, 453] on img "button" at bounding box center [417, 523] width 17 height 17
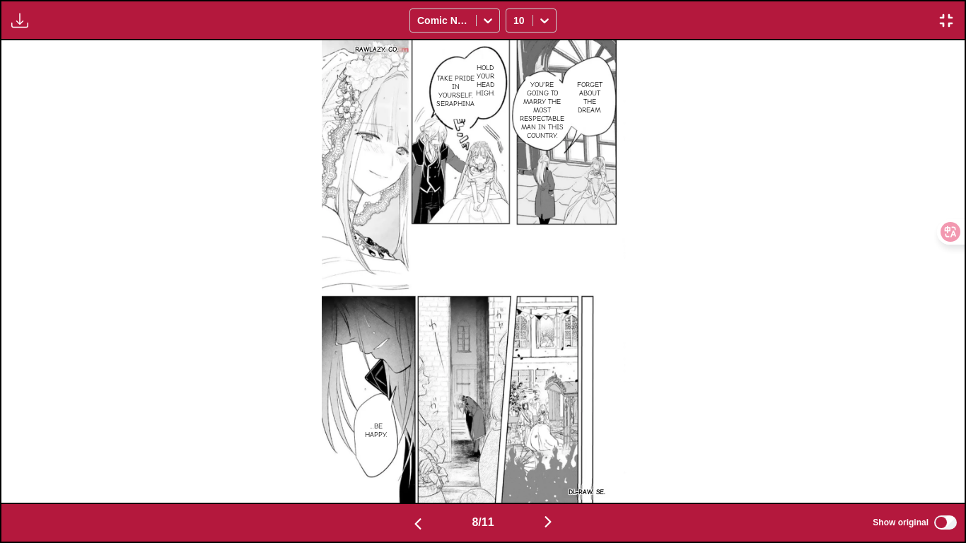
click at [409, 453] on img "button" at bounding box center [417, 523] width 17 height 17
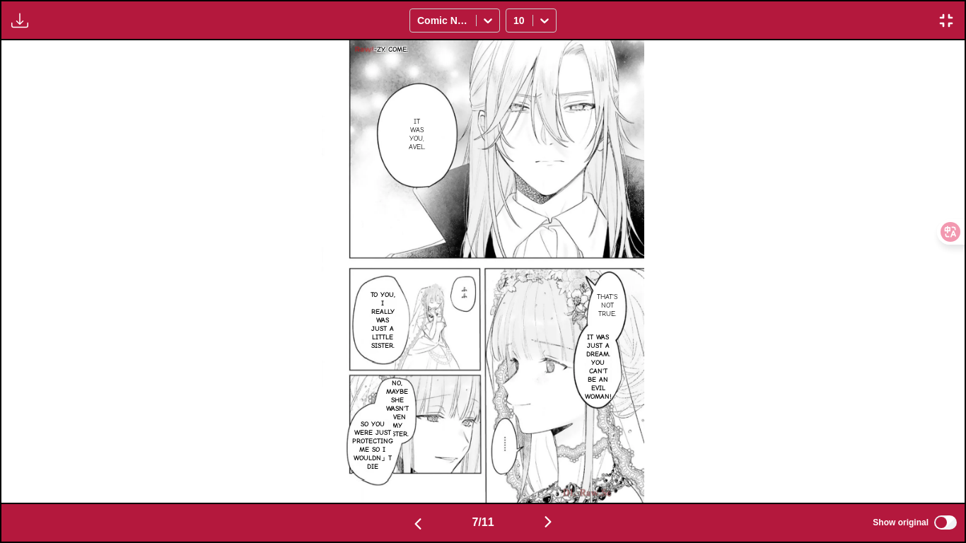
click at [409, 453] on img "button" at bounding box center [417, 523] width 17 height 17
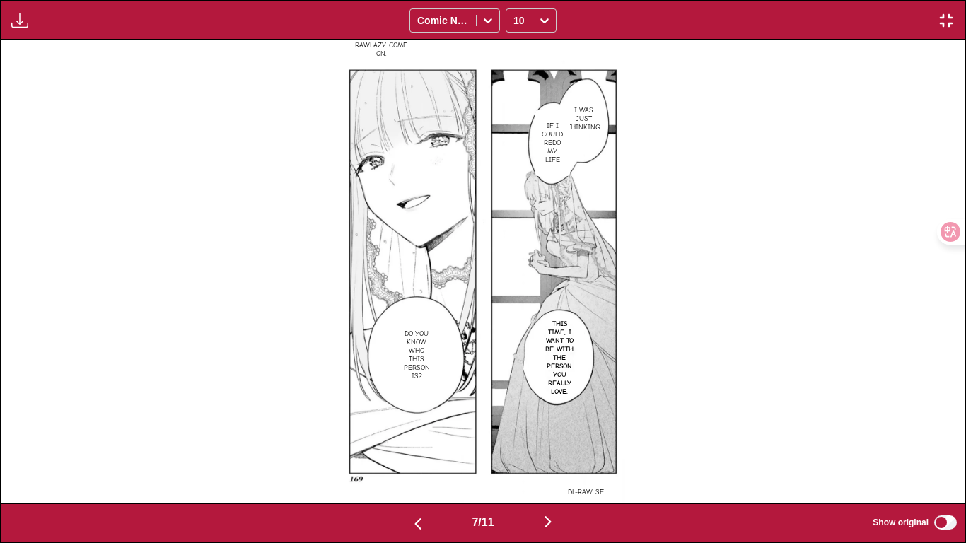
click at [409, 453] on img "button" at bounding box center [417, 523] width 17 height 17
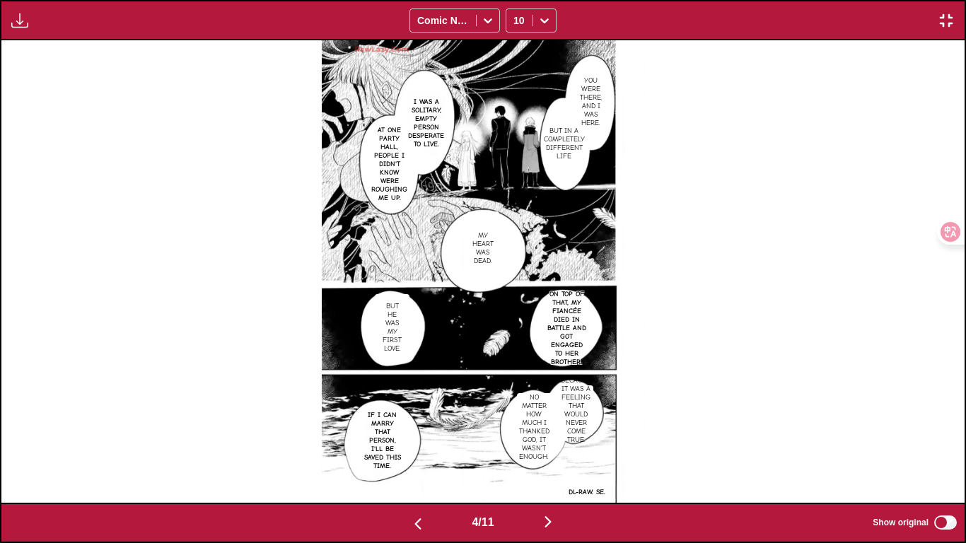
click at [553, 453] on img "button" at bounding box center [547, 521] width 17 height 17
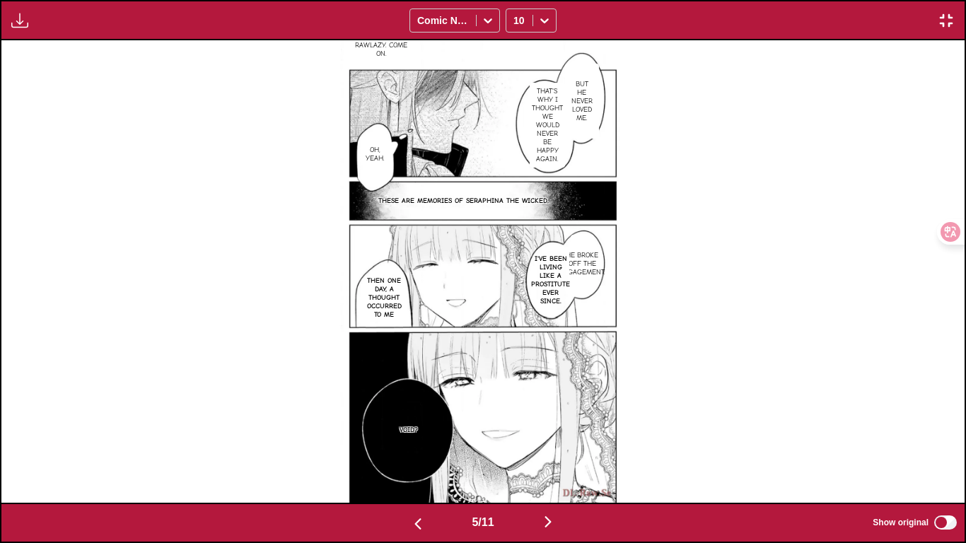
click at [553, 453] on img "button" at bounding box center [547, 521] width 17 height 17
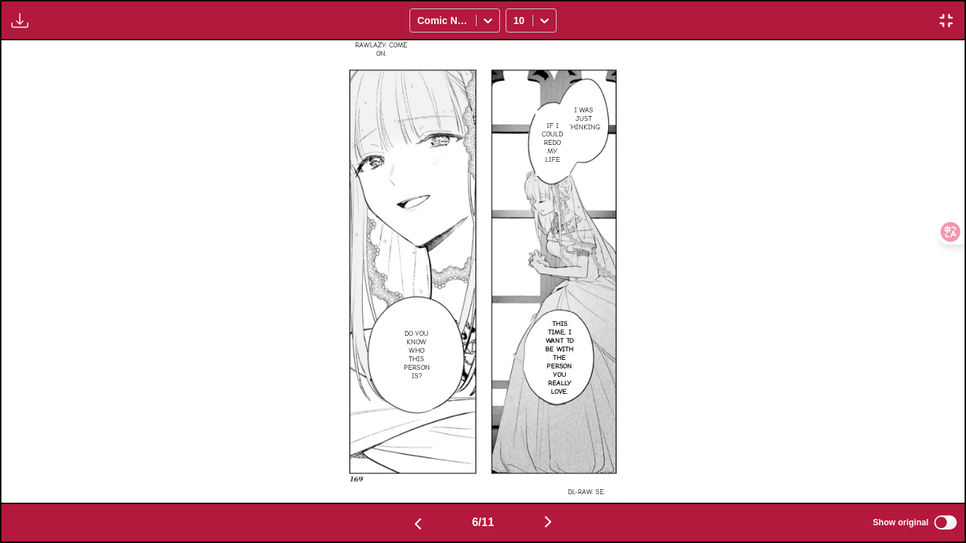
click at [553, 453] on img "button" at bounding box center [547, 521] width 17 height 17
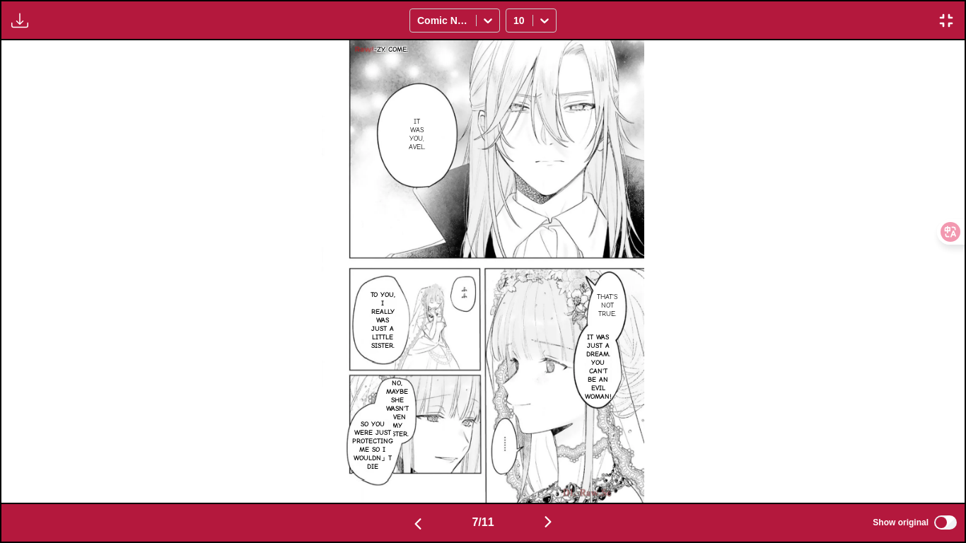
click at [553, 453] on img "button" at bounding box center [547, 521] width 17 height 17
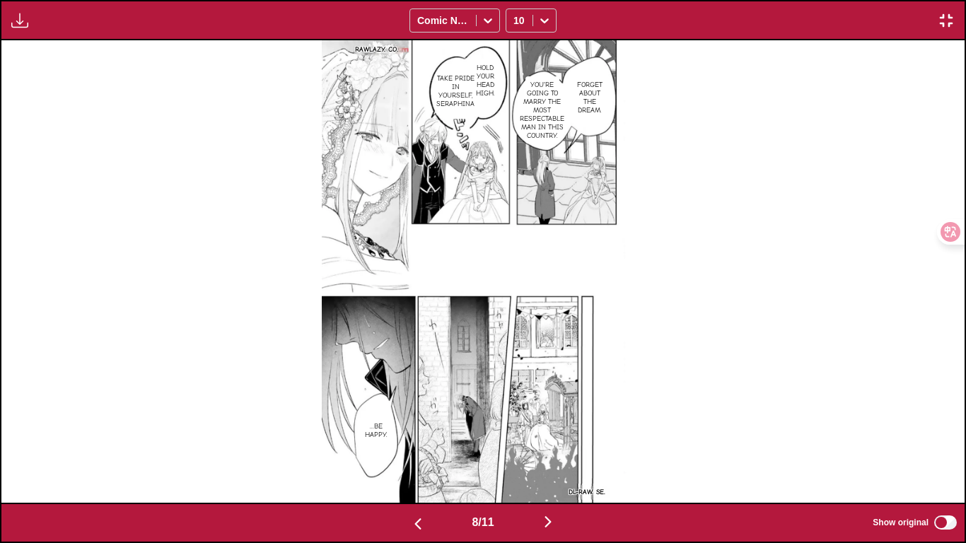
click at [553, 453] on img "button" at bounding box center [547, 521] width 17 height 17
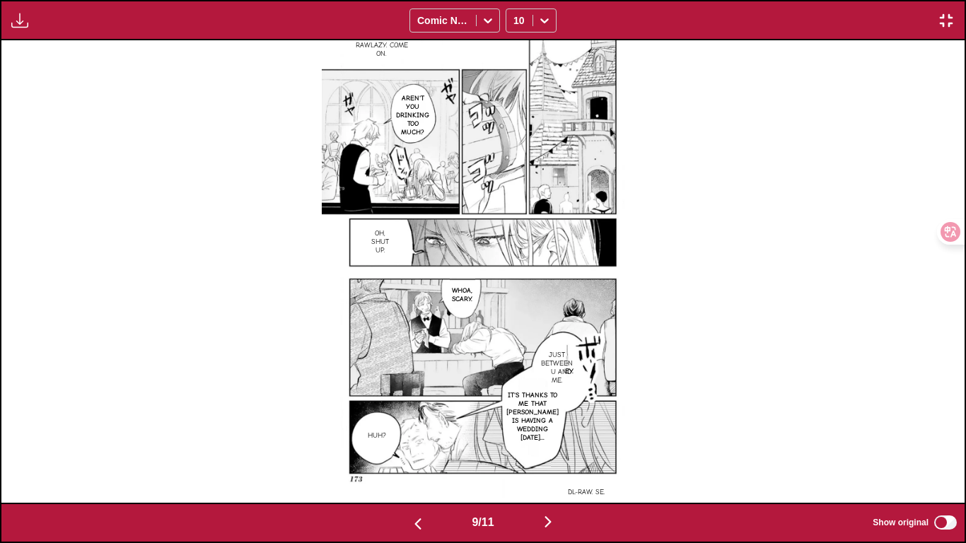
click at [548, 453] on img "button" at bounding box center [547, 521] width 17 height 17
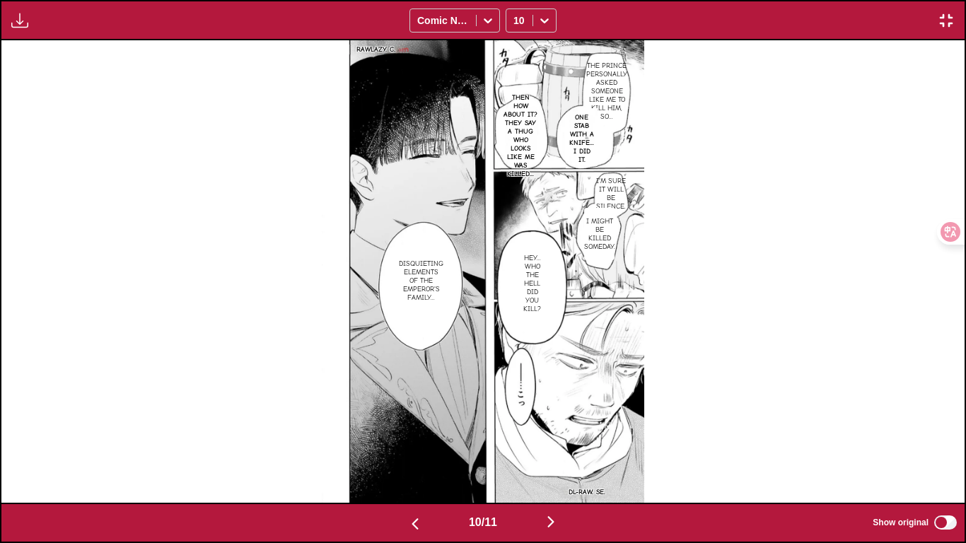
click at [614, 193] on p "I'm sure it will be silence." at bounding box center [610, 194] width 35 height 40
click at [674, 184] on icon "close-tooltip" at bounding box center [670, 187] width 10 height 10
click at [626, 87] on p "The prince personally asked someone like me to kill him, so..." at bounding box center [606, 91] width 47 height 65
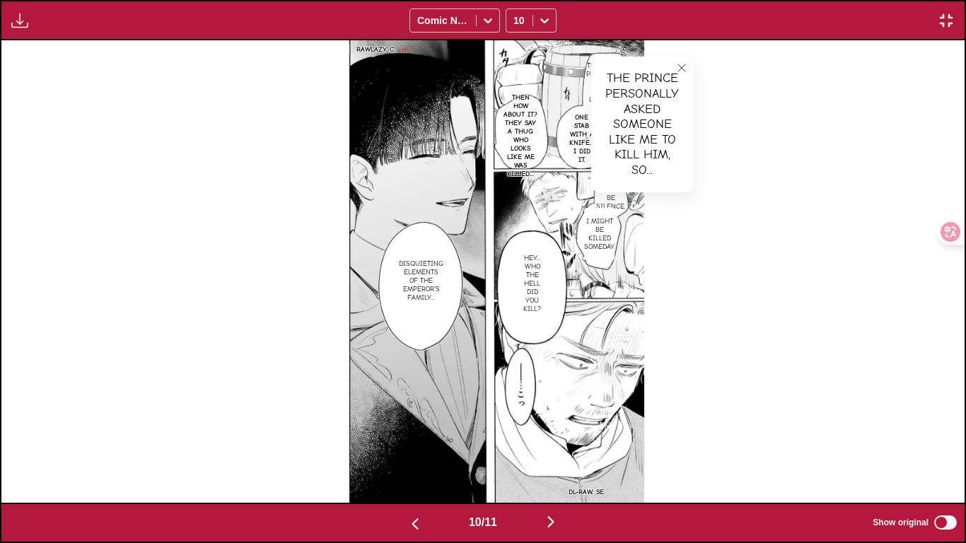
click at [691, 59] on button "close-tooltip" at bounding box center [681, 68] width 23 height 23
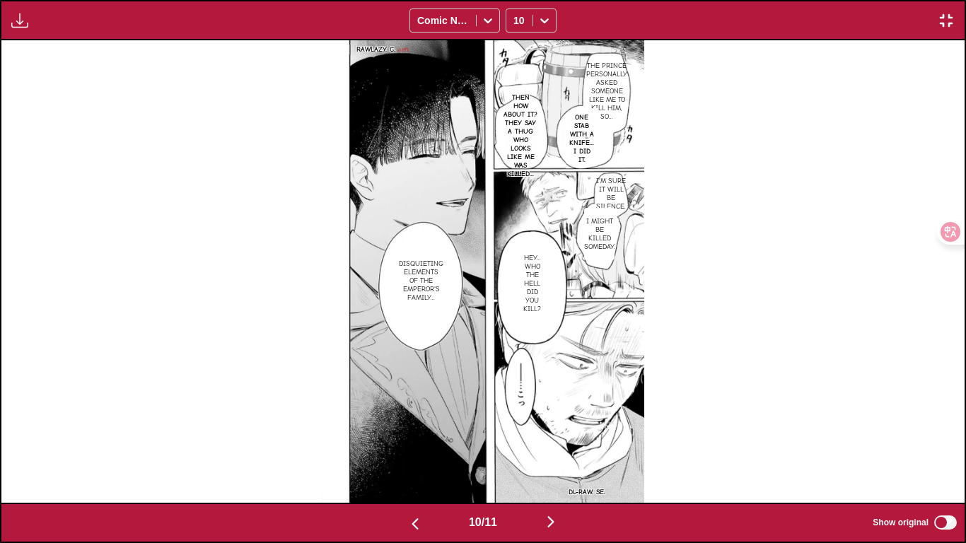
click at [593, 127] on p "One stab with a knife... I did it." at bounding box center [582, 138] width 32 height 57
click at [641, 114] on button "close-tooltip" at bounding box center [632, 119] width 23 height 23
click at [541, 122] on img at bounding box center [483, 271] width 322 height 462
click at [529, 122] on p "Then how about it? They say a thug who looks like me was killed..." at bounding box center [521, 135] width 40 height 90
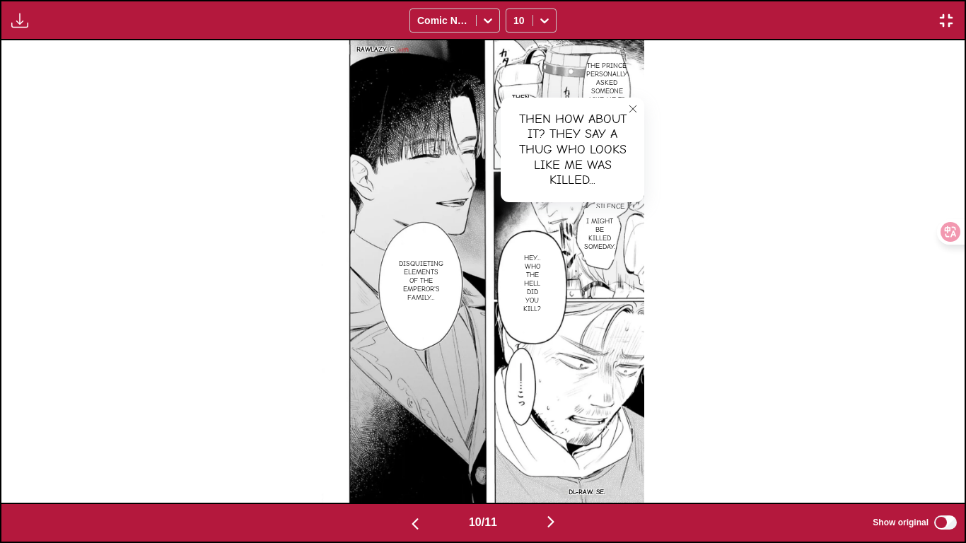
click at [633, 107] on icon "close-tooltip" at bounding box center [633, 109] width 10 height 10
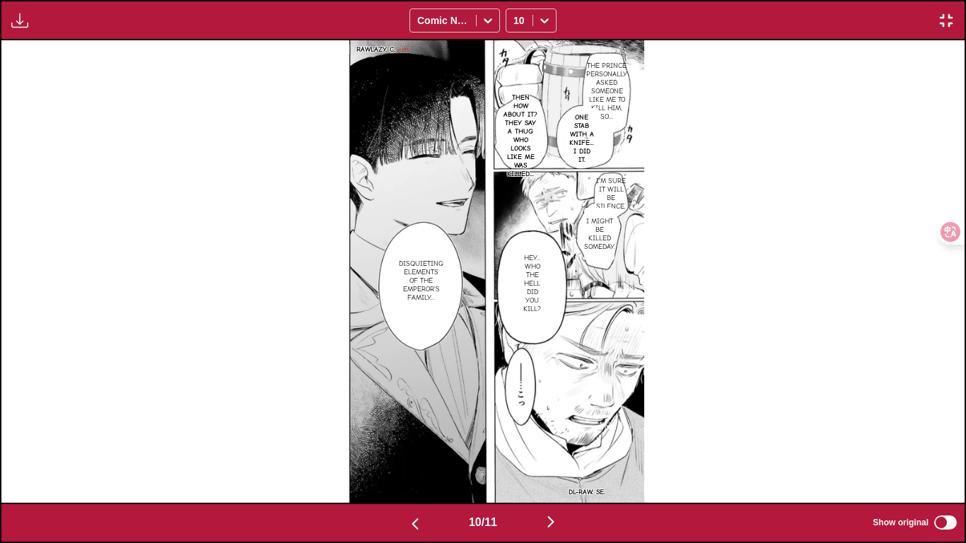
click at [617, 191] on p "I'm sure it will be silence." at bounding box center [610, 194] width 35 height 40
click at [669, 182] on icon "close-tooltip" at bounding box center [670, 187] width 10 height 10
click at [592, 233] on p "I might be killed someday." at bounding box center [599, 234] width 37 height 40
click at [653, 216] on icon "close-tooltip" at bounding box center [657, 219] width 10 height 10
click at [558, 453] on img "button" at bounding box center [550, 521] width 17 height 17
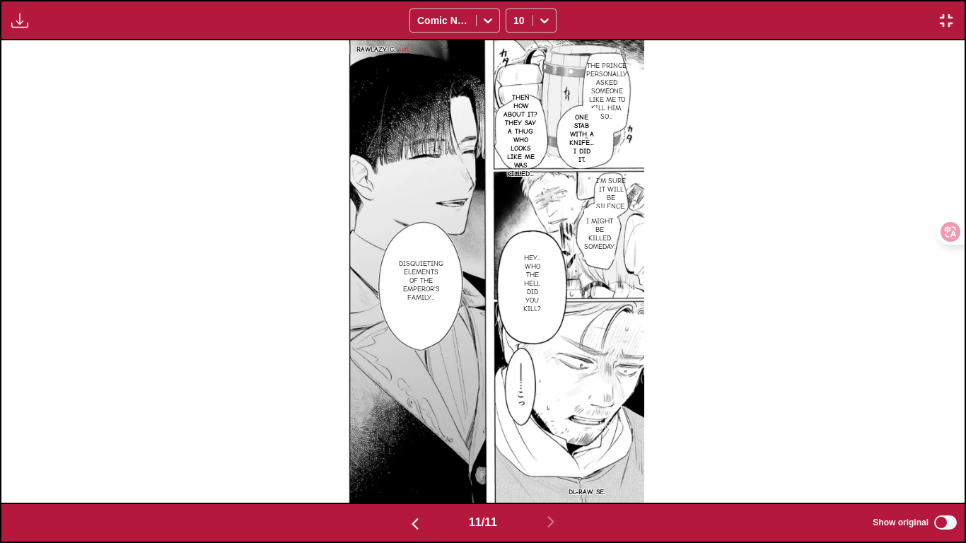
scroll to position [0, 9629]
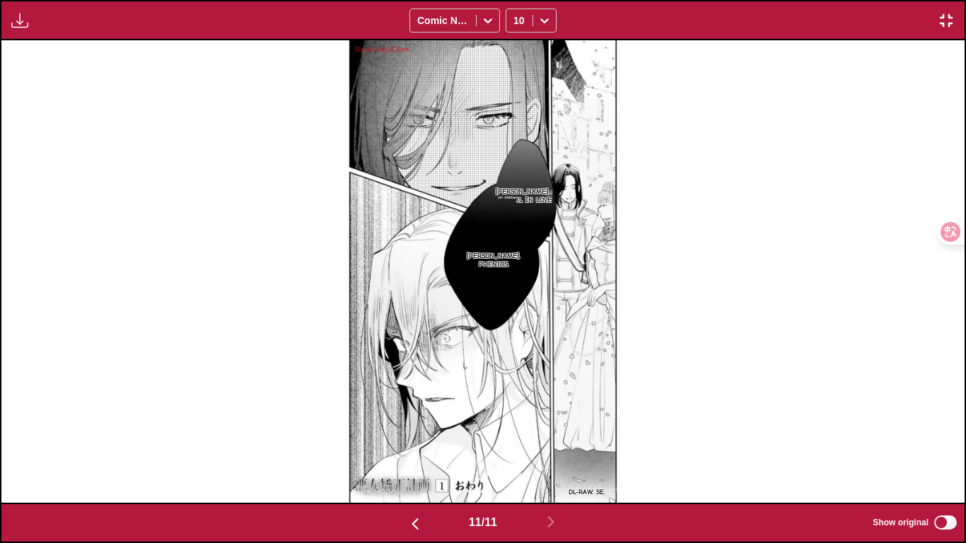
click at [512, 185] on p "[PERSON_NAME]」s rival in love" at bounding box center [525, 196] width 65 height 23
click at [630, 163] on icon "close-tooltip" at bounding box center [632, 166] width 7 height 7
click at [411, 453] on img "button" at bounding box center [415, 523] width 17 height 17
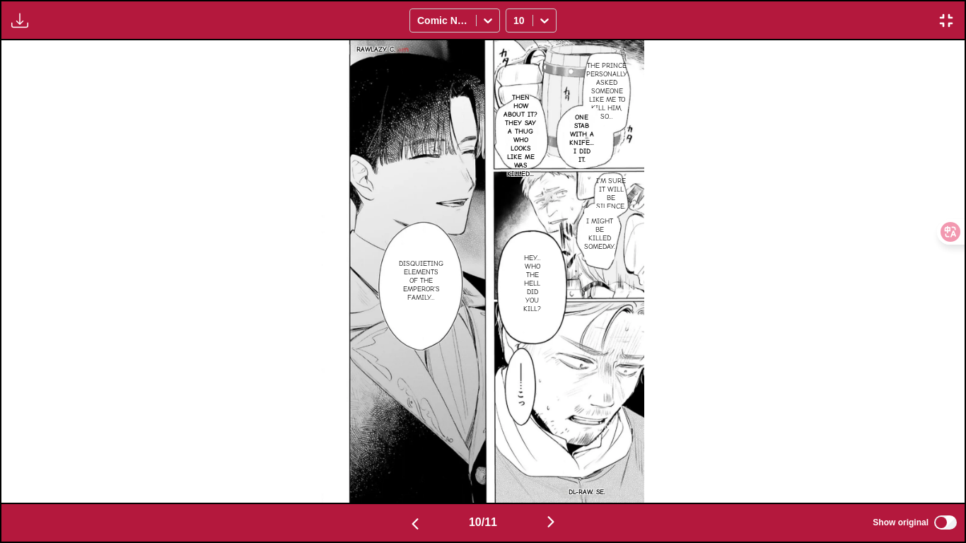
click at [407, 453] on img "button" at bounding box center [415, 523] width 17 height 17
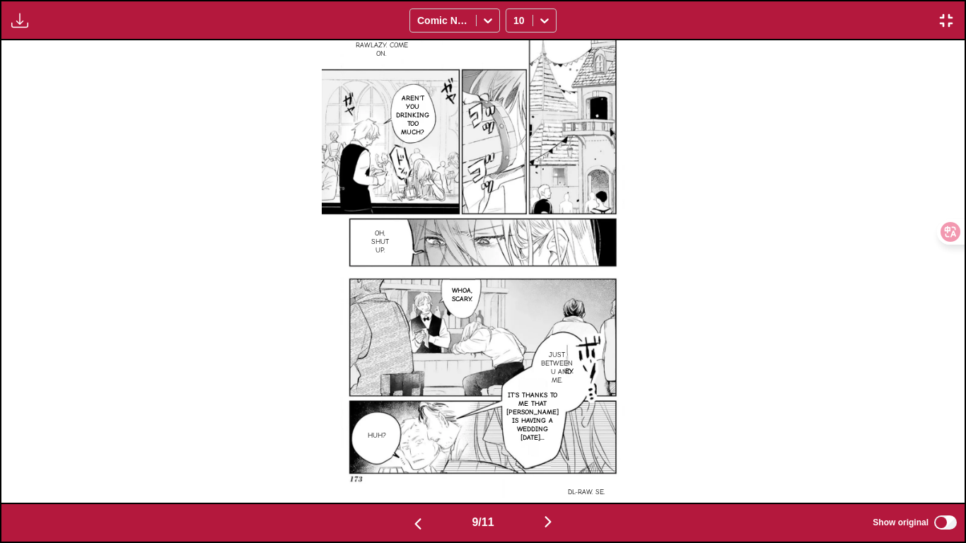
click at [542, 453] on div "9 / 11 Show original" at bounding box center [483, 523] width 966 height 40
drag, startPoint x: 565, startPoint y: 505, endPoint x: 553, endPoint y: 522, distance: 20.8
click at [565, 453] on div "9 / 11 Show original" at bounding box center [483, 523] width 966 height 40
click at [552, 453] on img "button" at bounding box center [547, 521] width 17 height 17
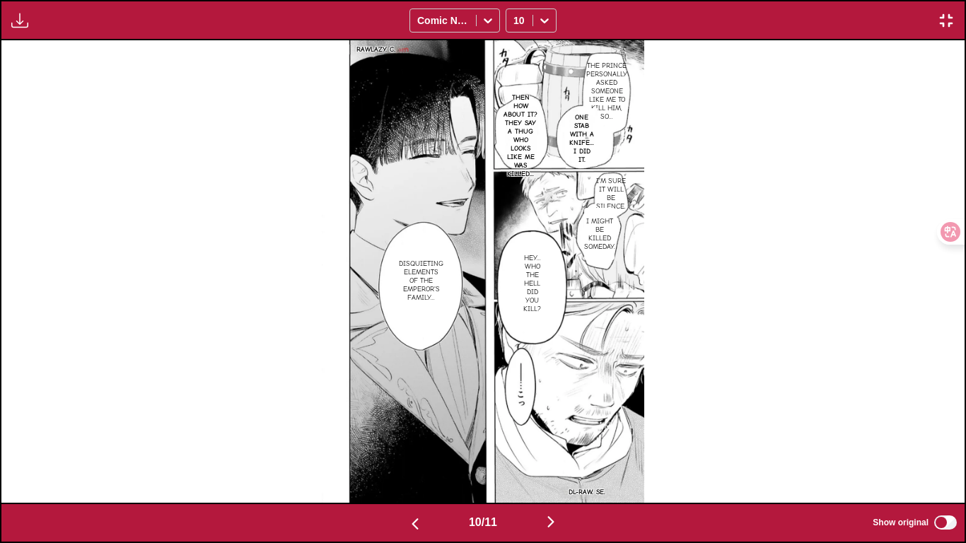
click at [552, 453] on img "button" at bounding box center [550, 521] width 17 height 17
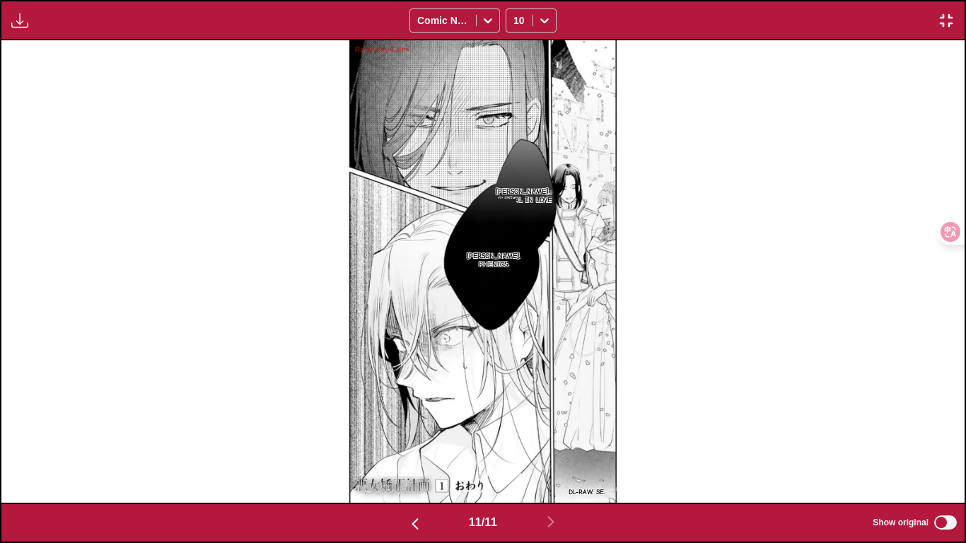
click at [949, 29] on div "Available for premium users only Comic Neue 10" at bounding box center [483, 20] width 966 height 40
click at [941, 21] on img "button" at bounding box center [945, 20] width 17 height 17
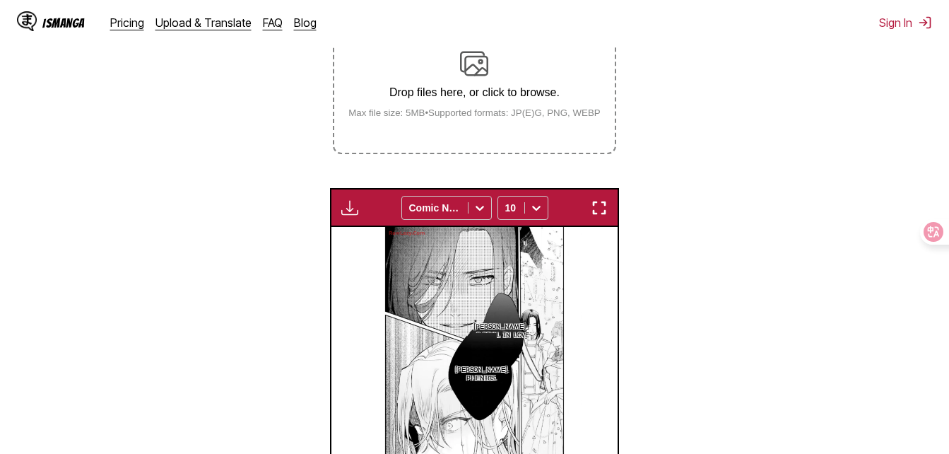
scroll to position [87, 0]
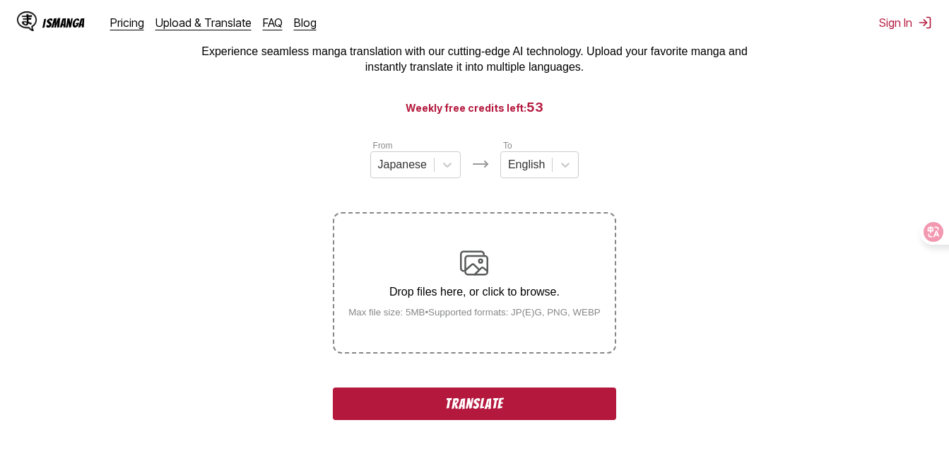
click at [568, 411] on button "Translate" at bounding box center [474, 403] width 283 height 33
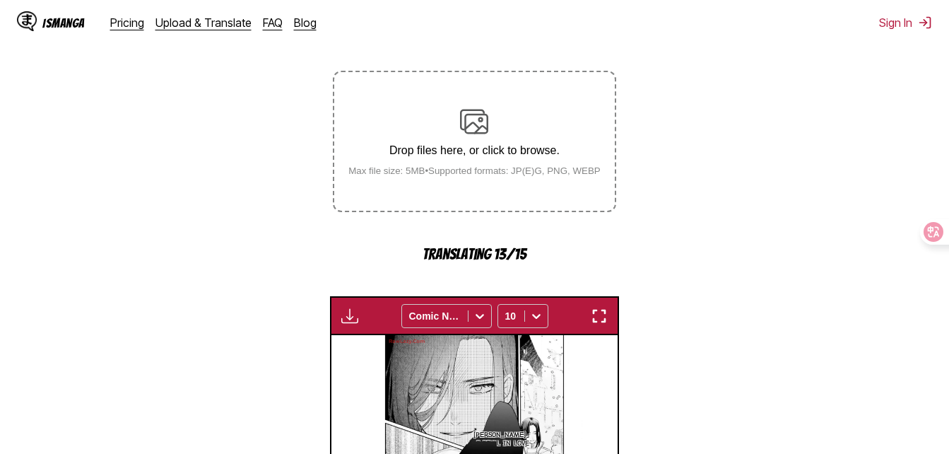
click at [602, 309] on img "button" at bounding box center [599, 316] width 17 height 17
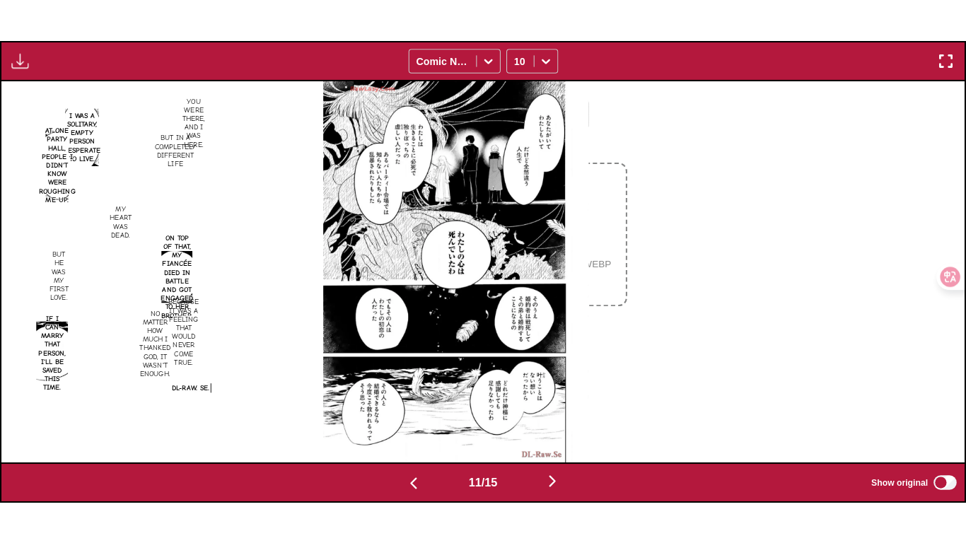
scroll to position [0, 9629]
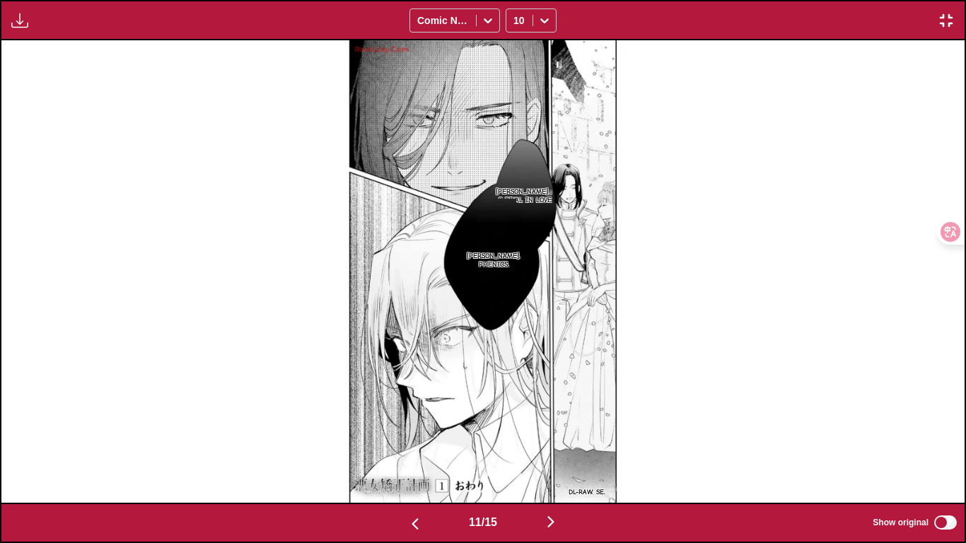
click at [556, 453] on img "button" at bounding box center [550, 521] width 17 height 17
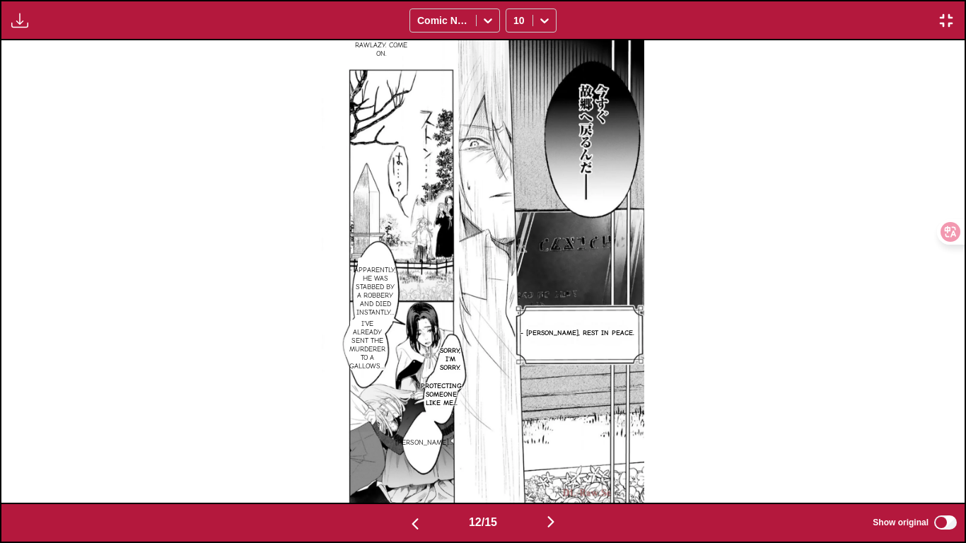
click at [411, 453] on img "button" at bounding box center [415, 523] width 17 height 17
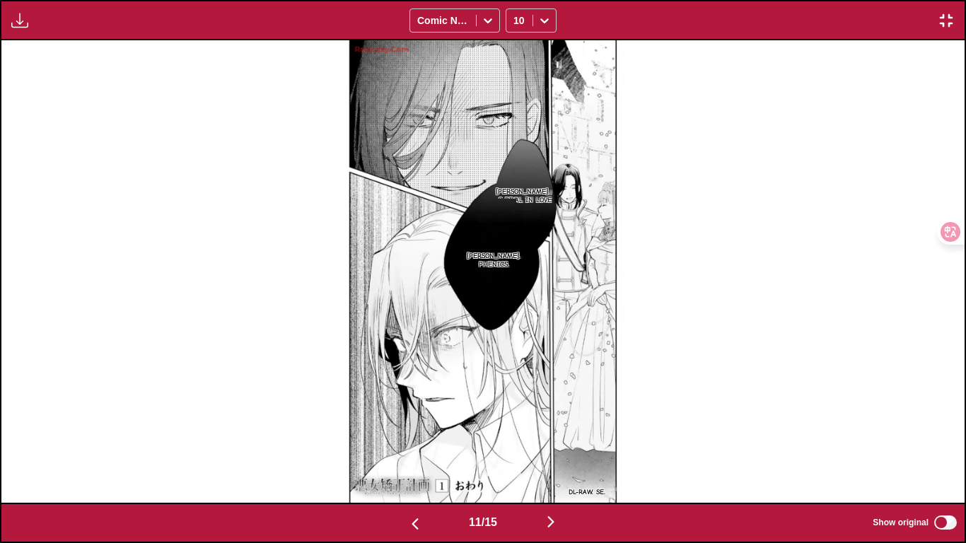
click at [566, 453] on button "button" at bounding box center [550, 523] width 85 height 21
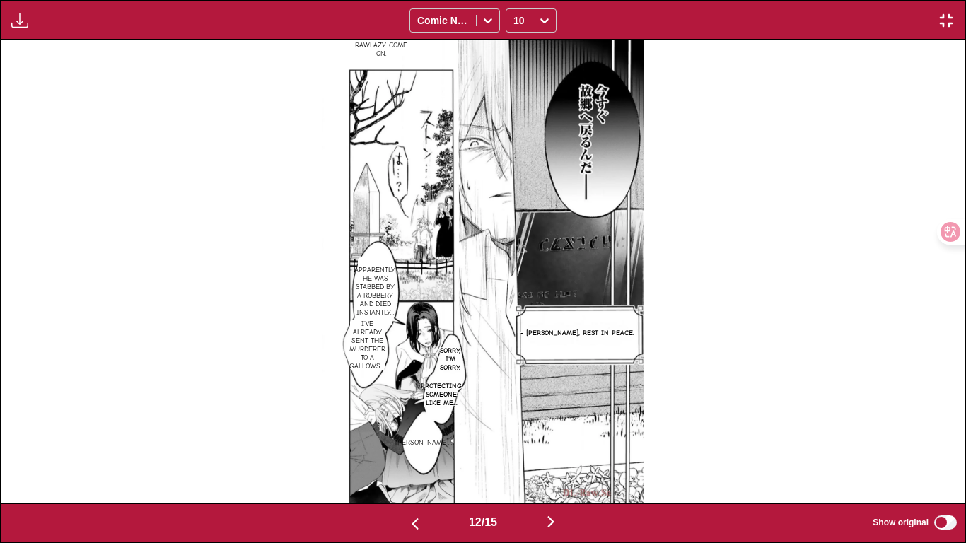
click at [566, 453] on button "button" at bounding box center [550, 523] width 85 height 21
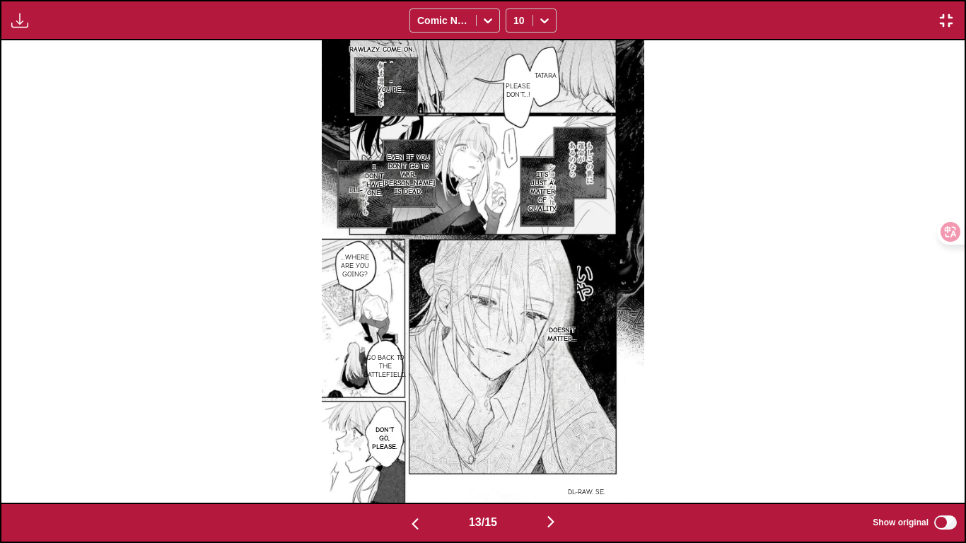
click at [566, 453] on button "button" at bounding box center [550, 523] width 85 height 21
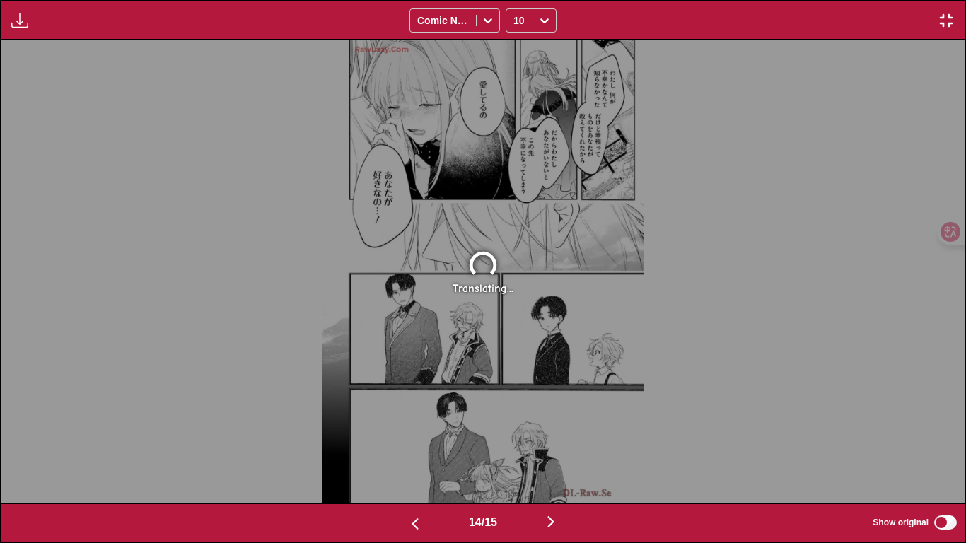
click at [397, 453] on button "button" at bounding box center [415, 523] width 85 height 21
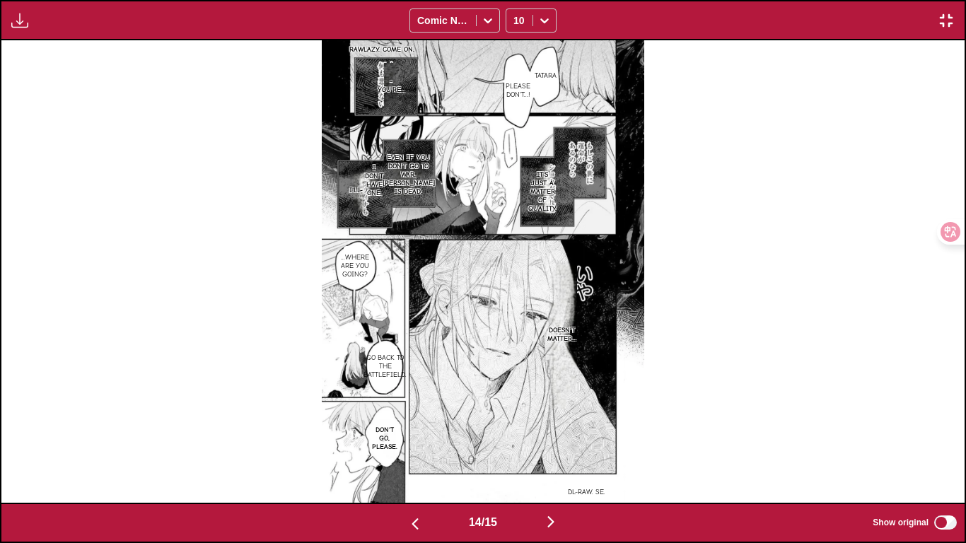
click at [397, 453] on button "button" at bounding box center [415, 523] width 85 height 21
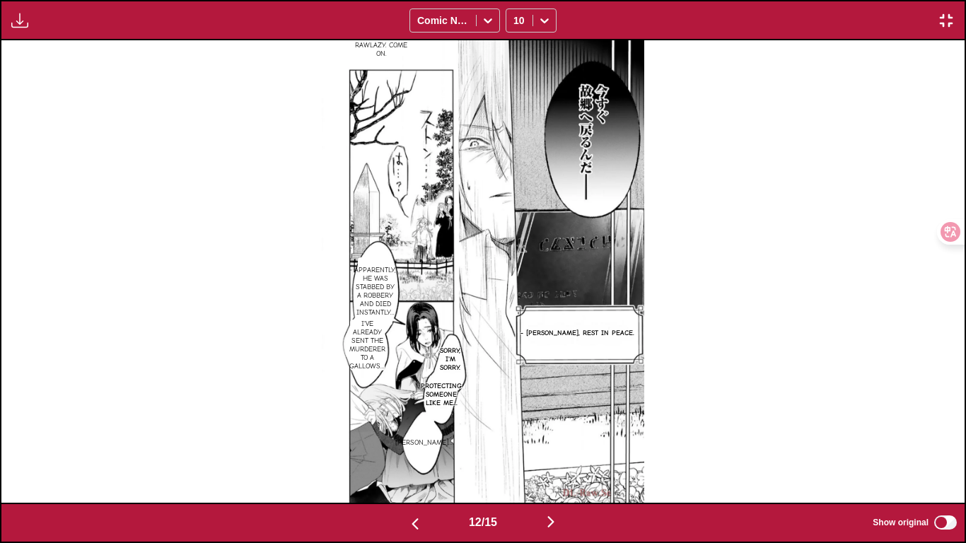
click at [388, 453] on button "button" at bounding box center [415, 523] width 85 height 21
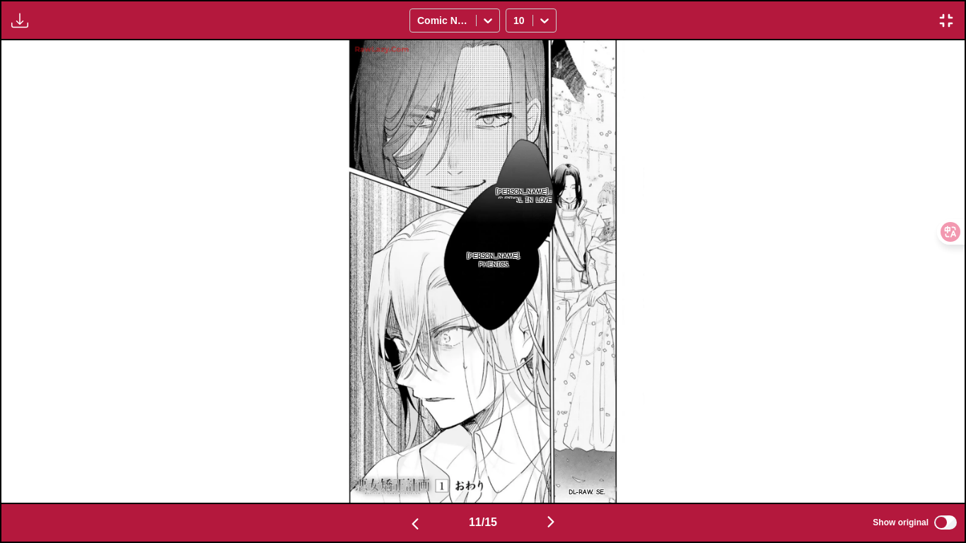
click at [552, 453] on img "button" at bounding box center [550, 521] width 17 height 17
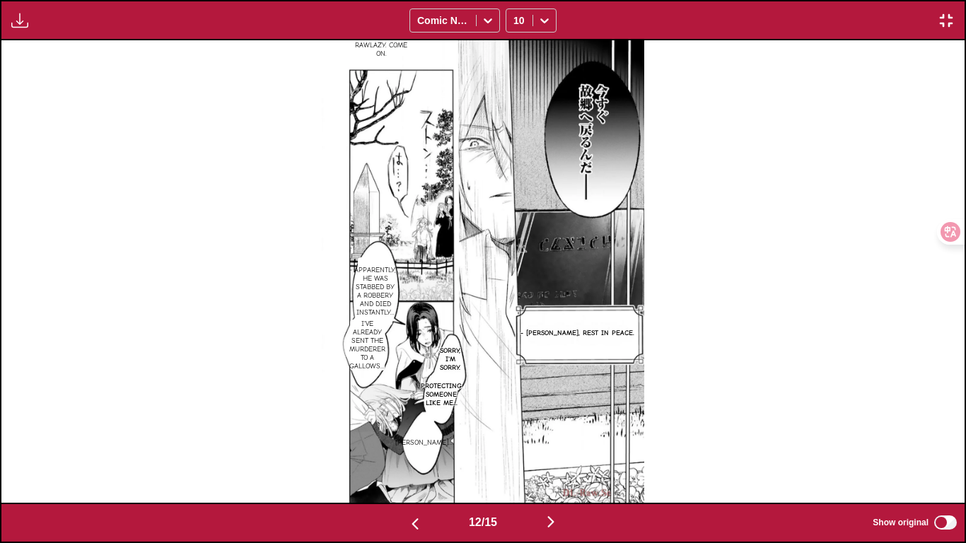
click at [552, 453] on img "button" at bounding box center [550, 521] width 17 height 17
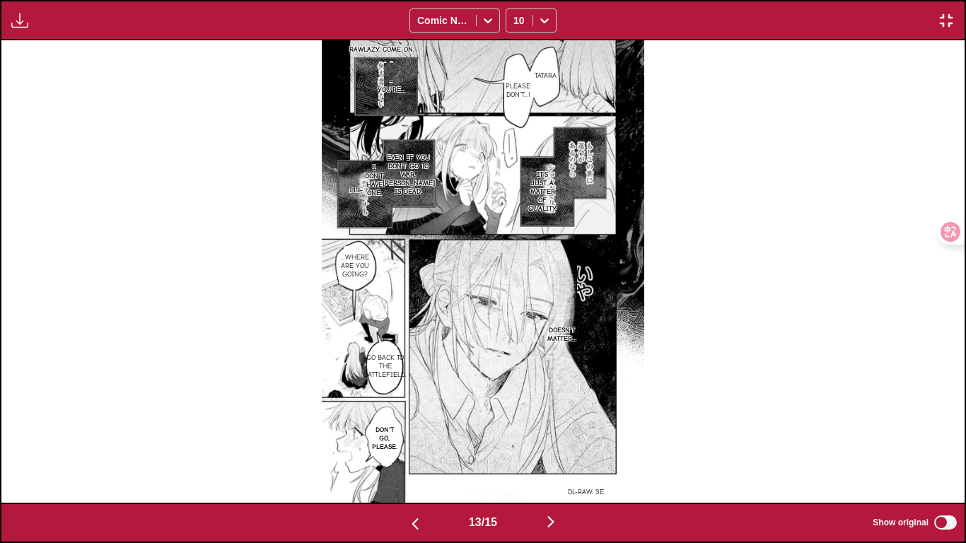
click at [552, 453] on img "button" at bounding box center [550, 521] width 17 height 17
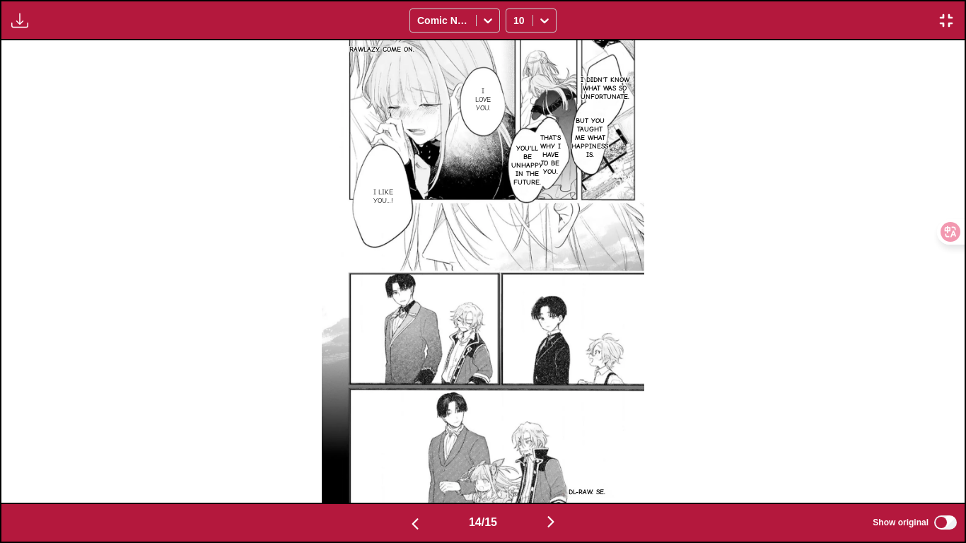
click at [552, 453] on img "button" at bounding box center [550, 521] width 17 height 17
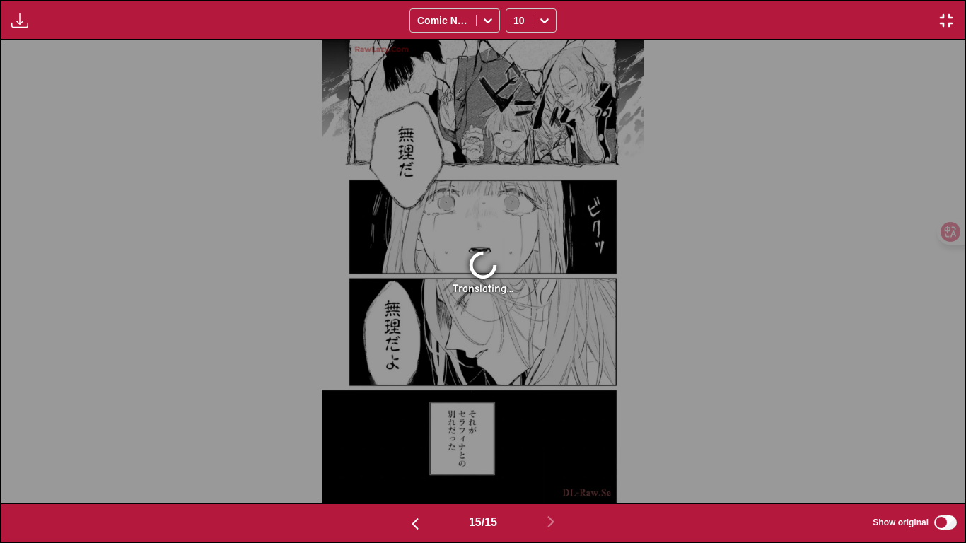
click at [412, 453] on img "button" at bounding box center [415, 523] width 17 height 17
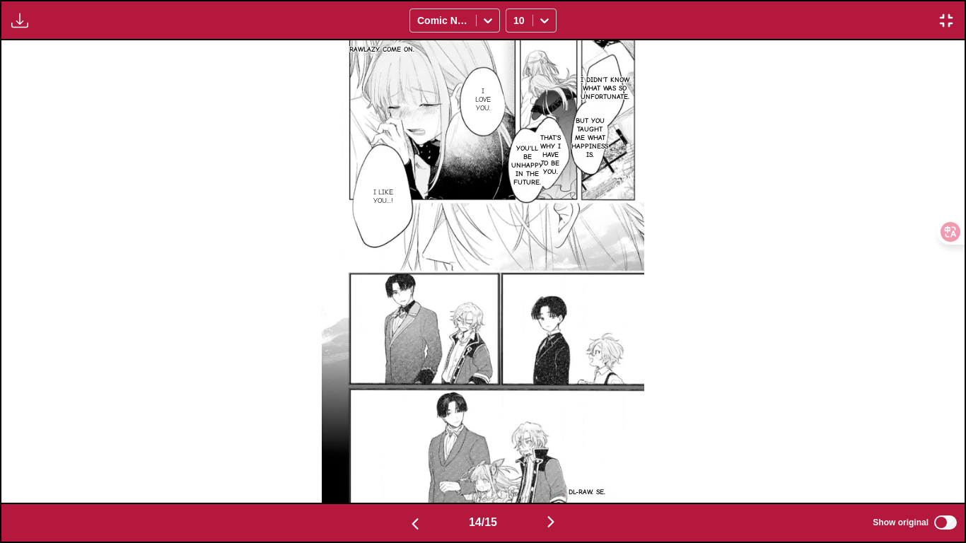
click at [412, 453] on img "button" at bounding box center [415, 523] width 17 height 17
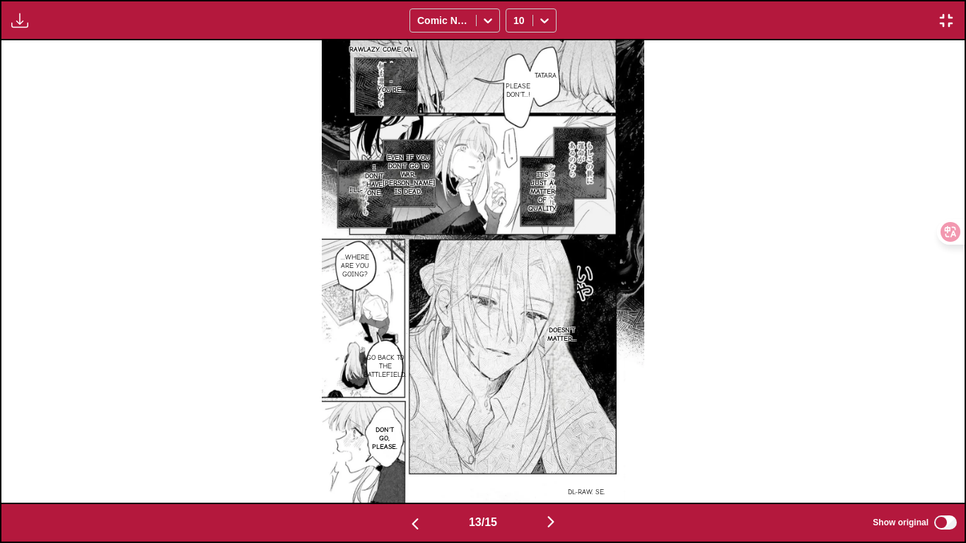
click at [412, 453] on img "button" at bounding box center [415, 523] width 17 height 17
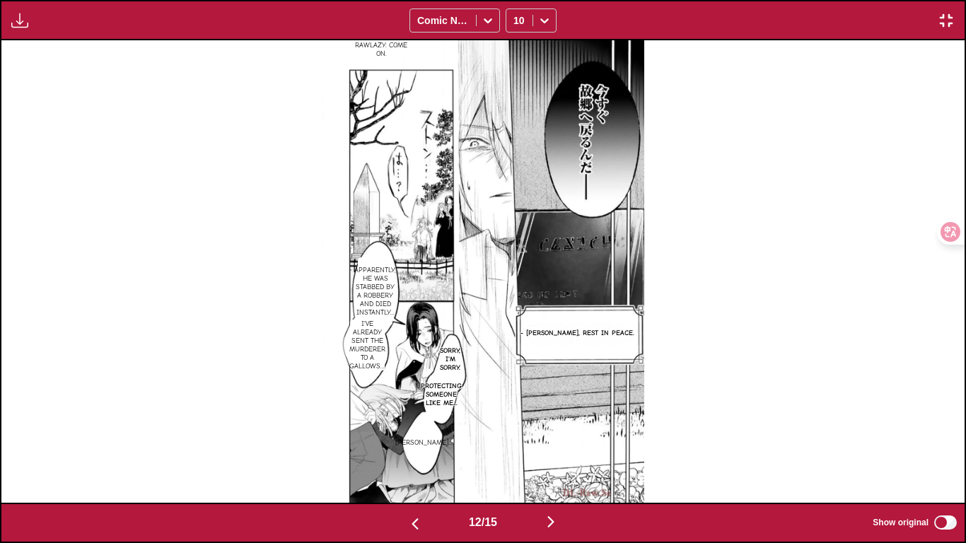
click at [573, 453] on button "button" at bounding box center [550, 523] width 85 height 21
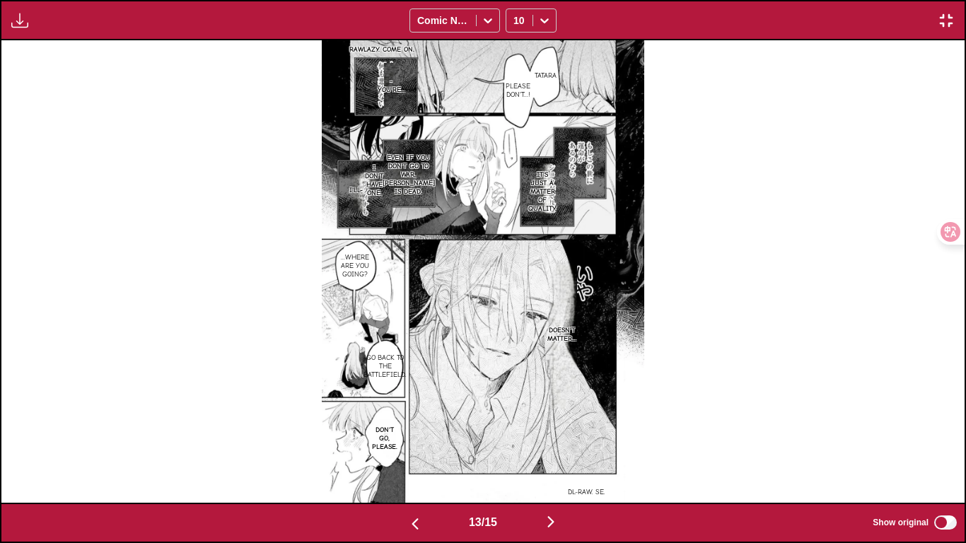
click at [573, 453] on button "button" at bounding box center [550, 523] width 85 height 21
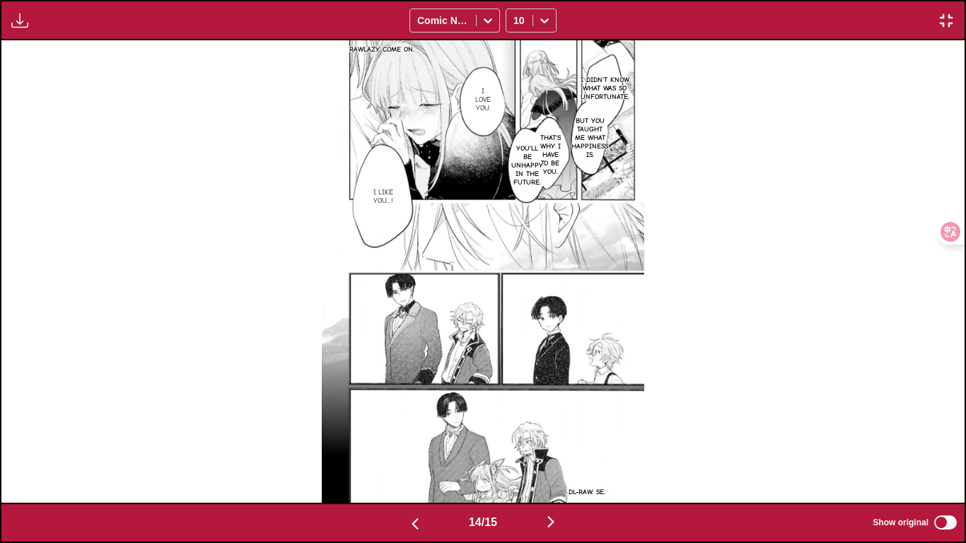
click at [573, 453] on button "button" at bounding box center [550, 523] width 85 height 21
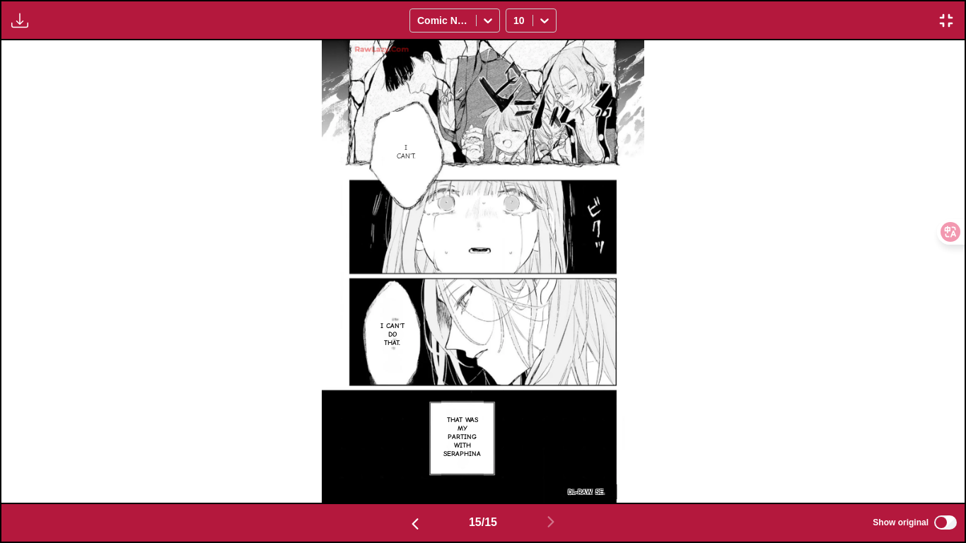
click at [421, 453] on button "button" at bounding box center [415, 523] width 85 height 21
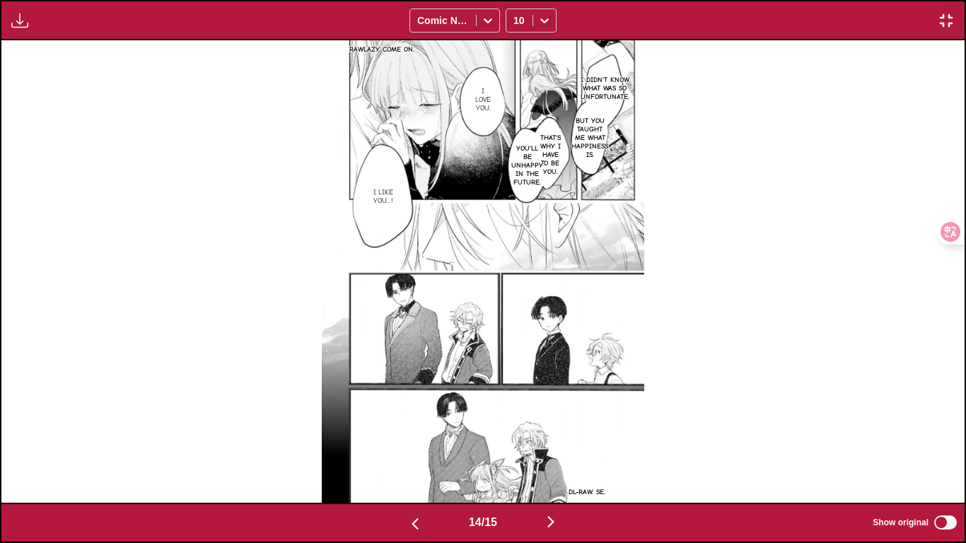
click at [564, 453] on button "button" at bounding box center [550, 523] width 85 height 21
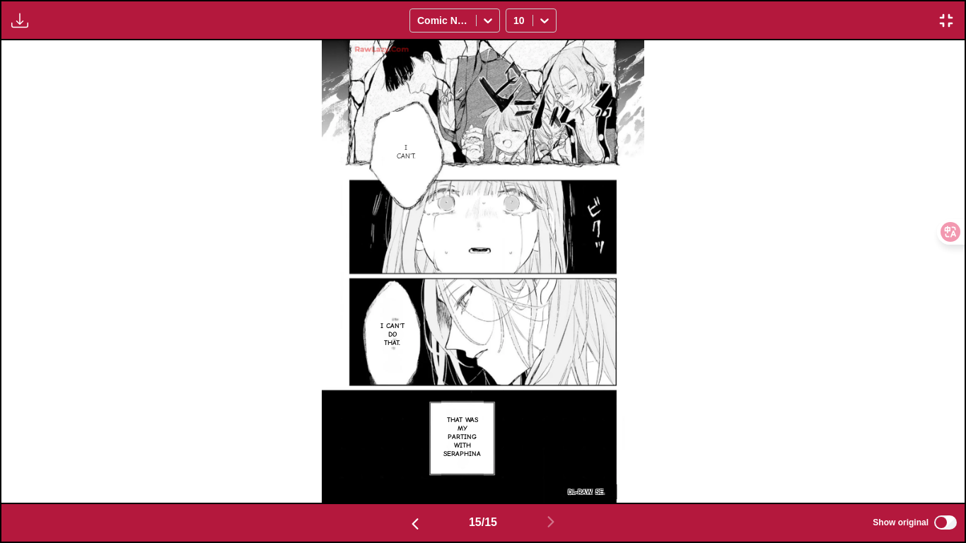
drag, startPoint x: 936, startPoint y: 33, endPoint x: 943, endPoint y: 29, distance: 7.9
click at [936, 33] on div "Available for premium users only Comic Neue 10" at bounding box center [483, 20] width 966 height 40
click at [944, 28] on img "button" at bounding box center [945, 20] width 17 height 17
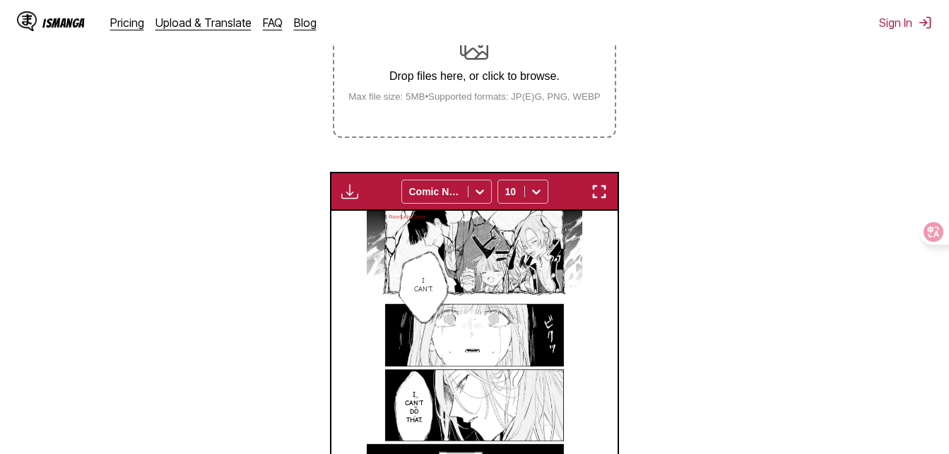
scroll to position [228, 0]
